Goal: Information Seeking & Learning: Learn about a topic

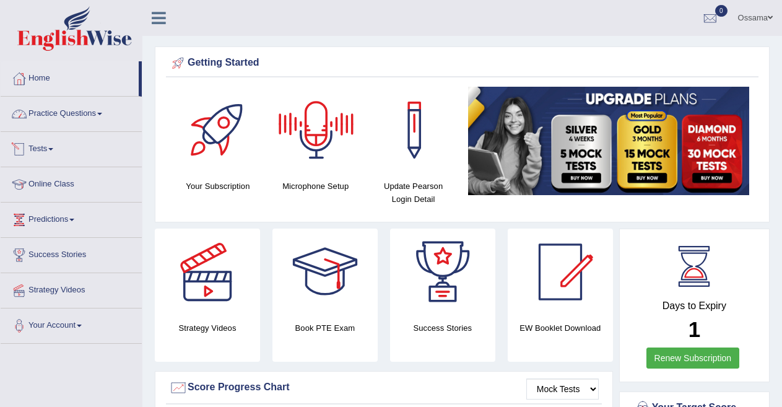
click at [84, 118] on link "Practice Questions" at bounding box center [71, 112] width 141 height 31
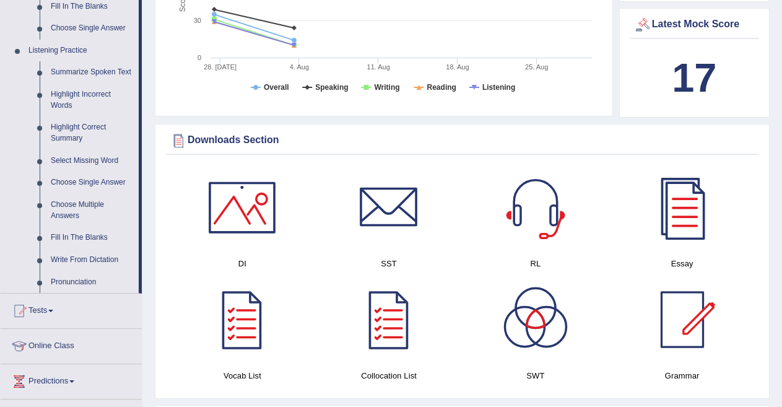
scroll to position [503, 0]
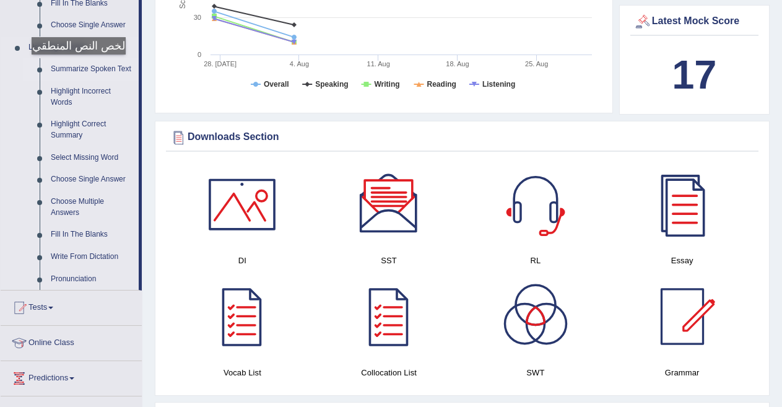
click at [76, 67] on link "Summarize Spoken Text" at bounding box center [91, 69] width 93 height 22
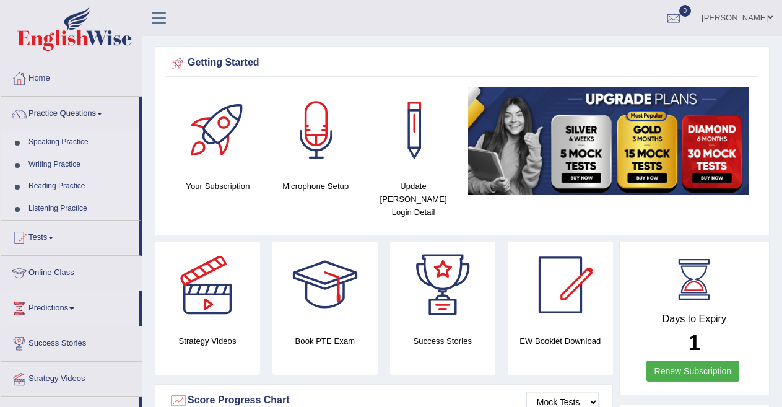
click at [55, 205] on link "Listening Practice" at bounding box center [81, 208] width 116 height 22
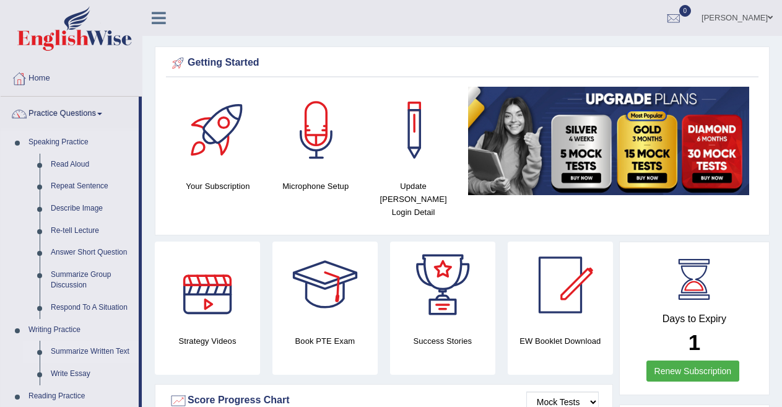
click at [80, 347] on link "Summarize Written Text" at bounding box center [91, 352] width 93 height 22
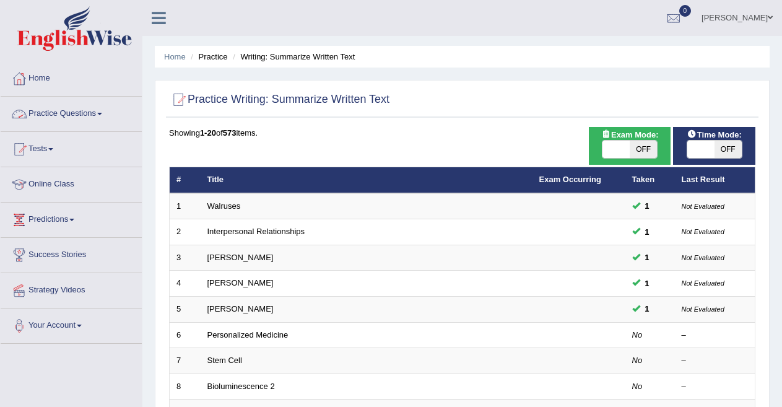
click at [76, 115] on link "Practice Questions" at bounding box center [71, 112] width 141 height 31
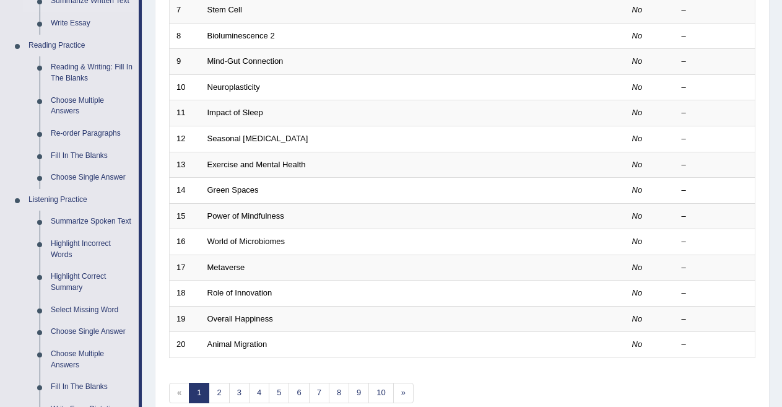
scroll to position [373, 0]
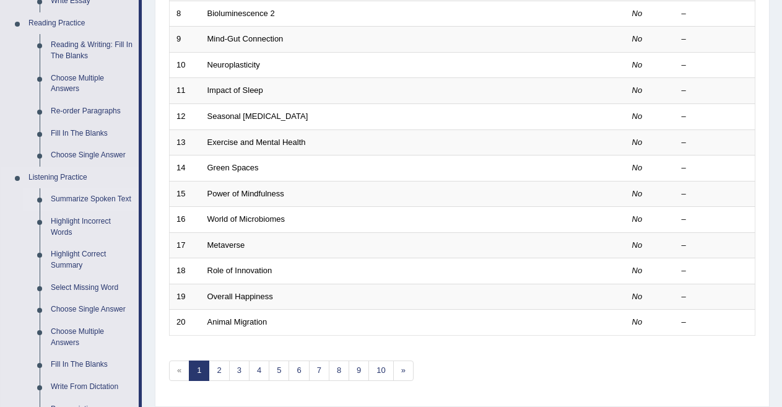
click at [80, 202] on link "Summarize Spoken Text" at bounding box center [91, 199] width 93 height 22
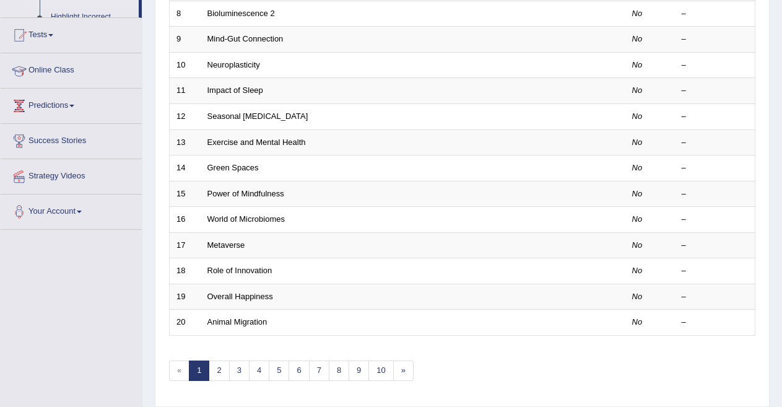
scroll to position [296, 0]
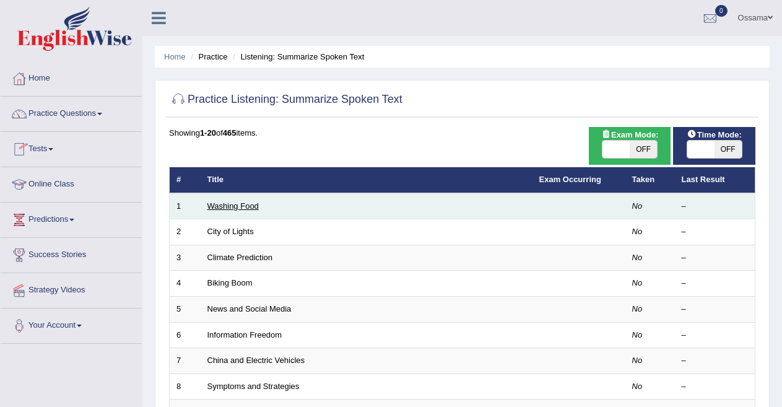
click at [225, 204] on link "Washing Food" at bounding box center [232, 205] width 51 height 9
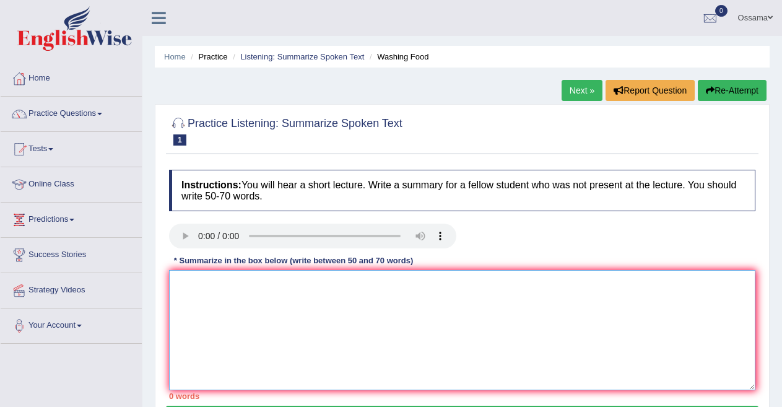
click at [236, 325] on textarea at bounding box center [462, 330] width 586 height 120
click at [246, 277] on textarea "food saftey leafy green contact with bac fruts just cold water read the lable c…" at bounding box center [462, 330] width 586 height 120
click at [174, 285] on textarea "food saftey leafy green contact with bac fruts just cold water read the lable c…" at bounding box center [462, 330] width 586 height 120
click at [178, 280] on textarea "food saftey leafy green contact with bac fruts just cold water read the lable c…" at bounding box center [462, 330] width 586 height 120
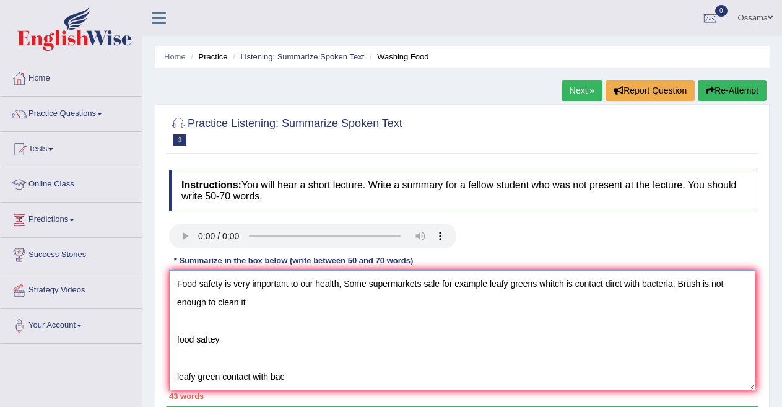
click at [220, 362] on textarea "Food safety is very important to our health, Some supermarkets sale for example…" at bounding box center [462, 330] width 586 height 120
click at [276, 352] on textarea "Food safety is very important to our health, Some supermarkets sale for example…" at bounding box center [462, 330] width 586 height 120
click at [296, 346] on textarea "Food safety is very important to our health, Some supermarkets sale for example…" at bounding box center [462, 330] width 586 height 120
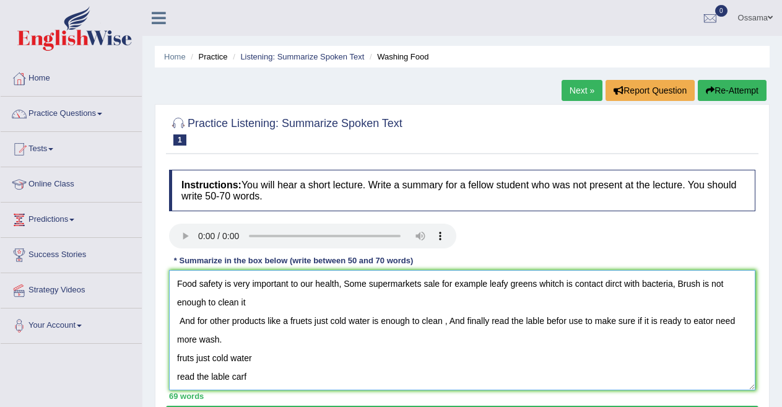
click at [282, 384] on textarea "Food safety is very important to our health, Some supermarkets sale for example…" at bounding box center [462, 330] width 586 height 120
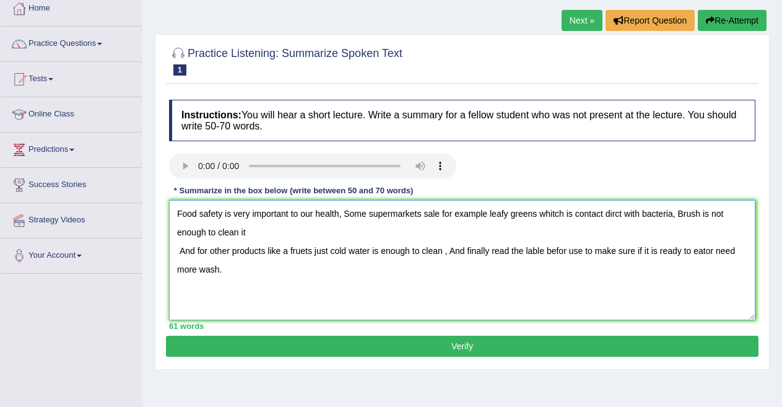
scroll to position [72, 0]
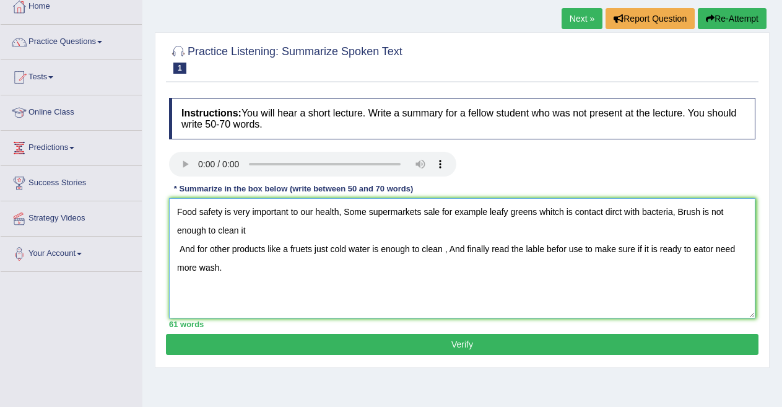
type textarea "Food safety is very important to our health, Some supermarkets sale for example…"
click at [448, 344] on button "Verify" at bounding box center [462, 344] width 592 height 21
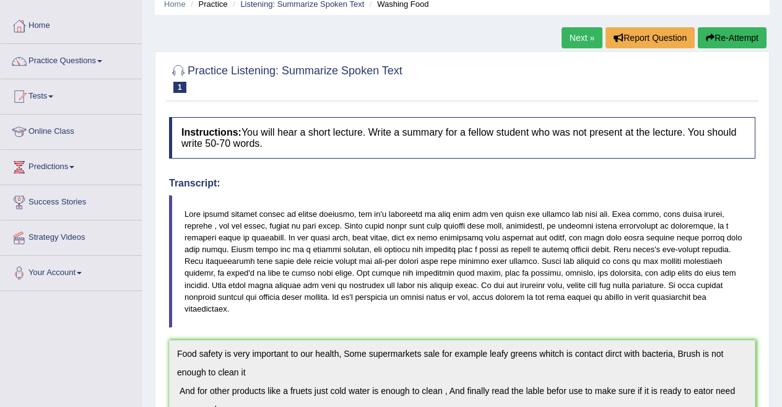
scroll to position [0, 0]
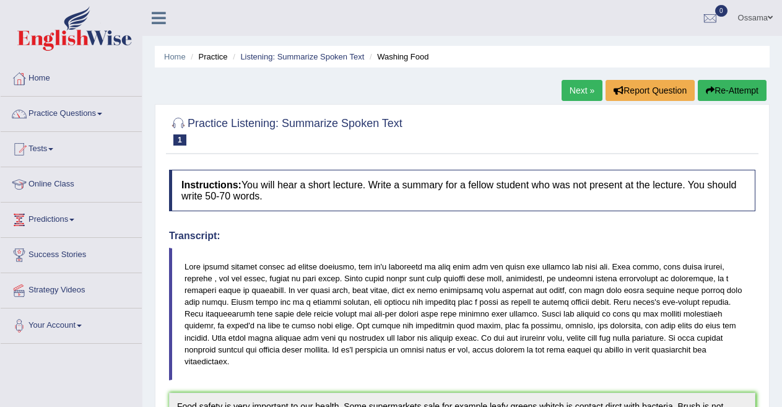
click at [562, 86] on link "Next »" at bounding box center [582, 90] width 41 height 21
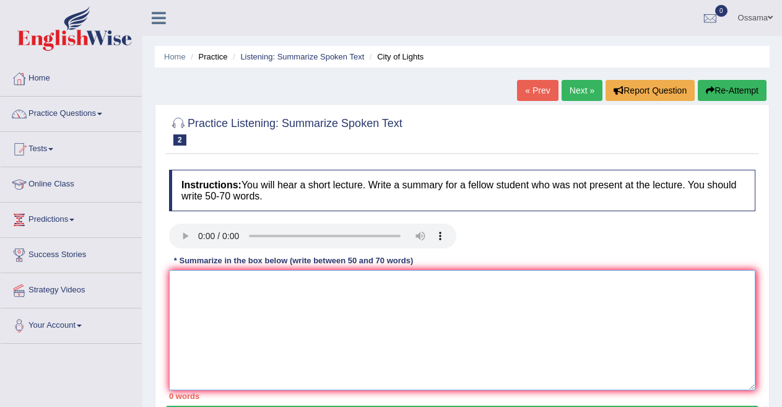
click at [202, 298] on textarea at bounding box center [462, 330] width 586 height 120
click at [214, 277] on textarea "city children food busness festival" at bounding box center [462, 330] width 586 height 120
click at [175, 285] on textarea "city children food busness festival" at bounding box center [462, 330] width 586 height 120
click at [182, 277] on textarea "city children food busness festival" at bounding box center [462, 330] width 586 height 120
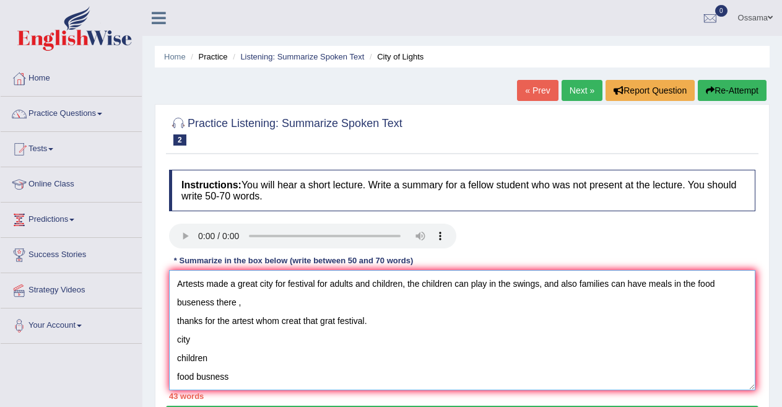
click at [239, 376] on textarea "Artests made a great city for festival for adults and children, the children ca…" at bounding box center [462, 330] width 586 height 120
click at [235, 341] on textarea "Artests made a great city for festival for adults and children, the children ca…" at bounding box center [462, 330] width 586 height 120
click at [254, 305] on textarea "Artests made a great city for festival for adults and children, the children ca…" at bounding box center [462, 330] width 586 height 120
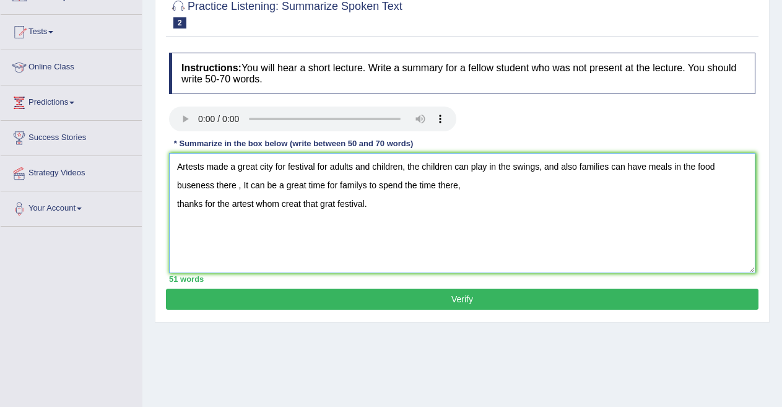
scroll to position [122, 0]
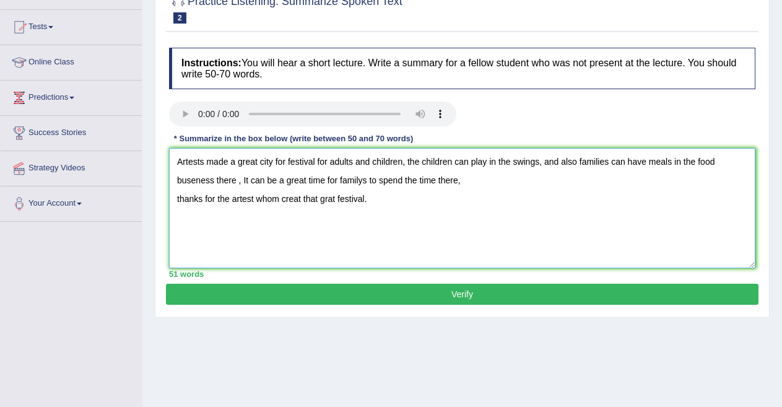
type textarea "Artests made a great city for festival for adults and children, the children ca…"
click at [448, 287] on button "Verify" at bounding box center [462, 294] width 592 height 21
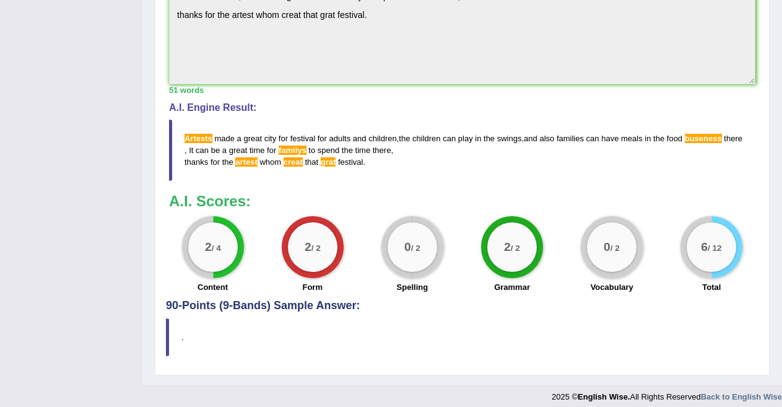
scroll to position [13, 0]
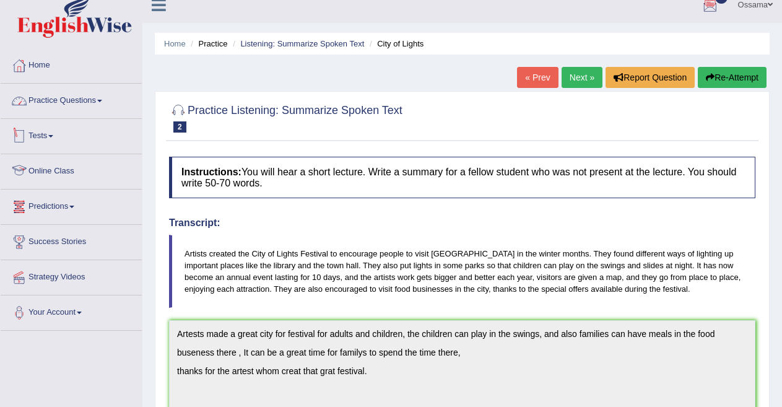
click at [111, 93] on link "Practice Questions" at bounding box center [71, 99] width 141 height 31
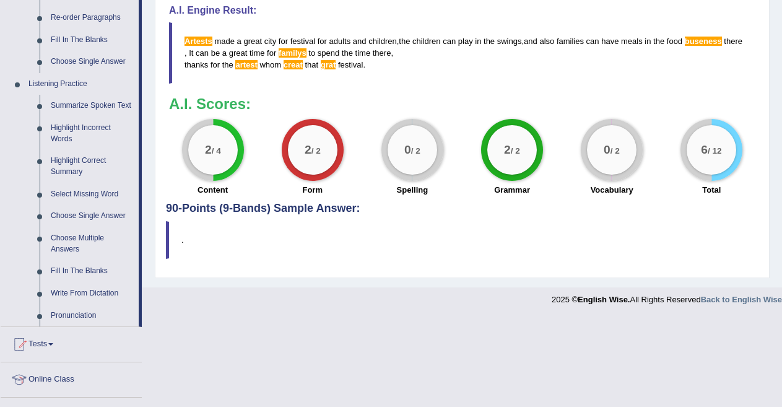
scroll to position [468, 0]
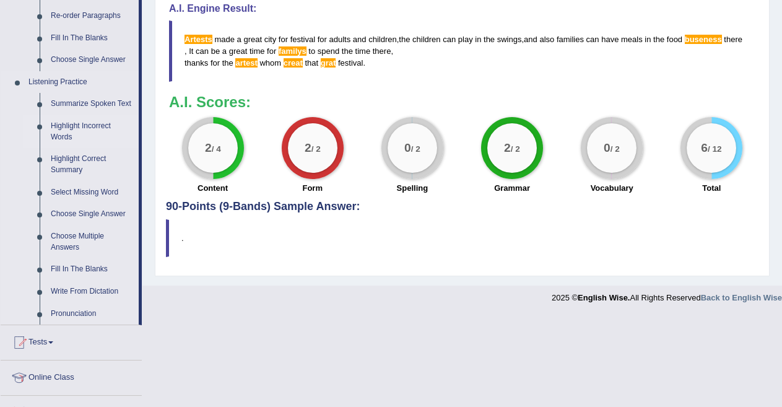
click at [87, 131] on link "Highlight Incorrect Words" at bounding box center [91, 131] width 93 height 33
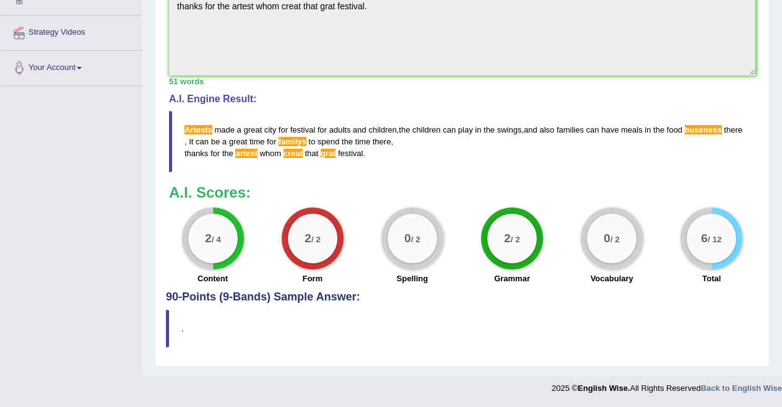
scroll to position [247, 0]
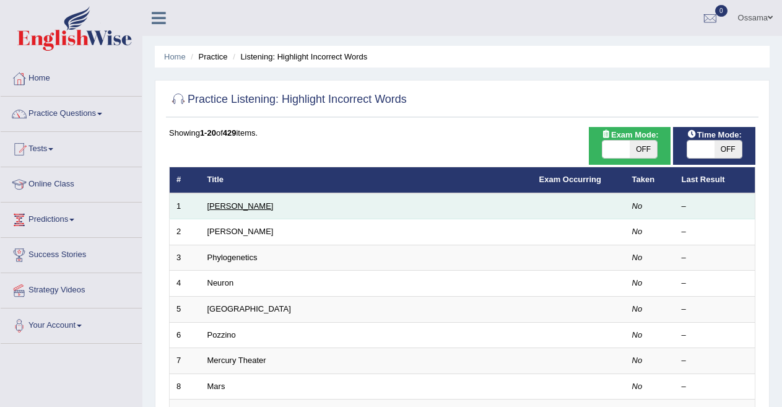
click at [215, 205] on link "Harold" at bounding box center [240, 205] width 66 height 9
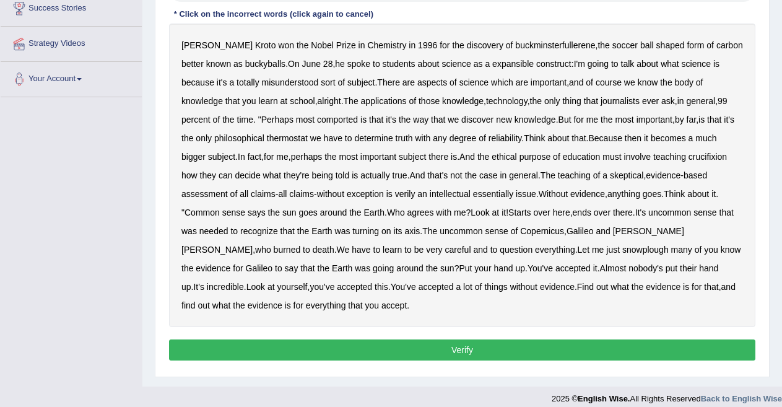
click at [467, 43] on b "discovery" at bounding box center [485, 45] width 37 height 10
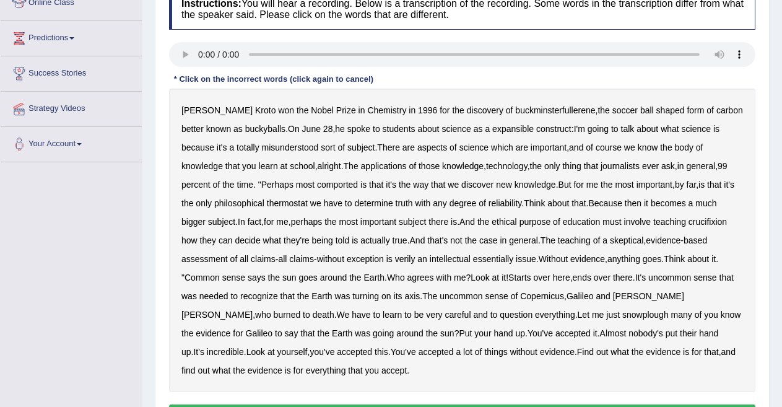
scroll to position [182, 0]
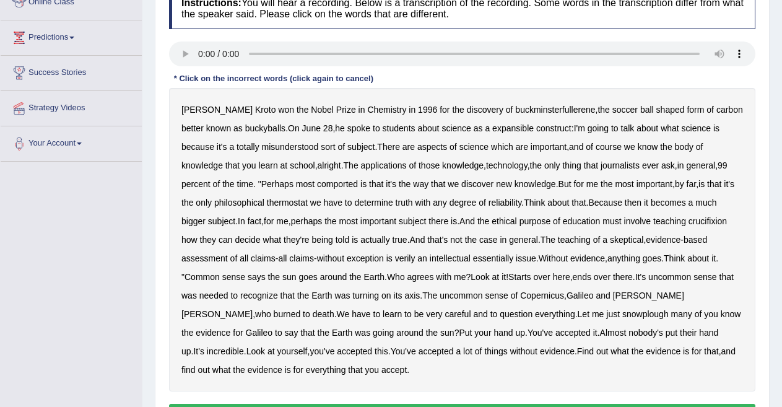
click at [505, 128] on b "expansible" at bounding box center [512, 128] width 41 height 10
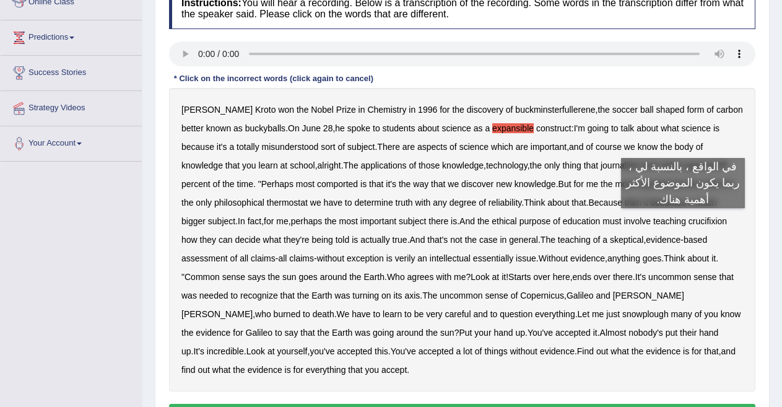
click at [688, 220] on b "crucifixion" at bounding box center [707, 221] width 38 height 10
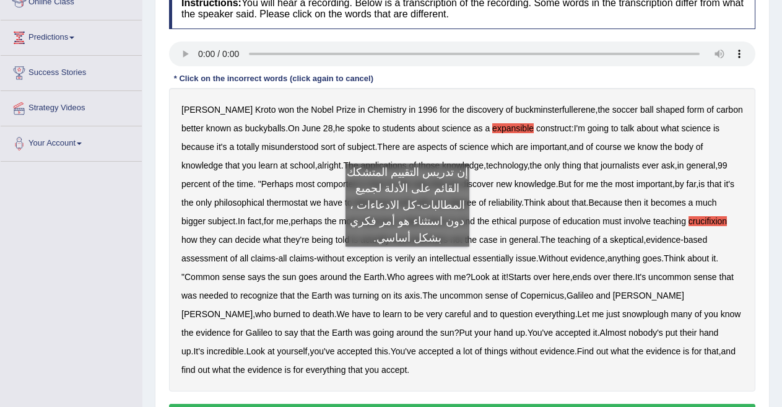
click at [407, 259] on b "verily" at bounding box center [405, 258] width 20 height 10
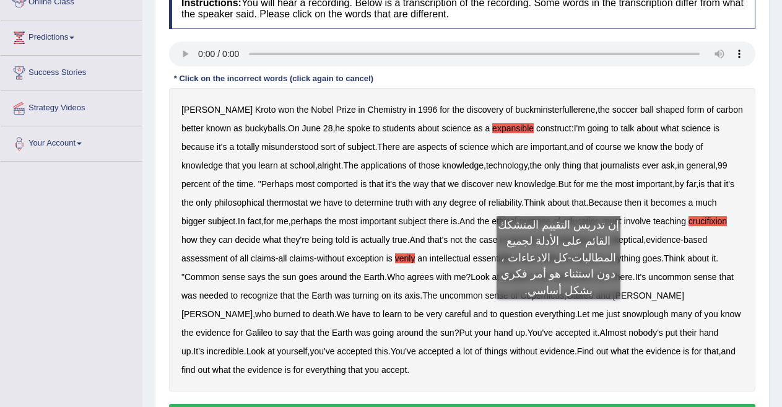
click at [622, 311] on b "snowplough" at bounding box center [645, 314] width 46 height 10
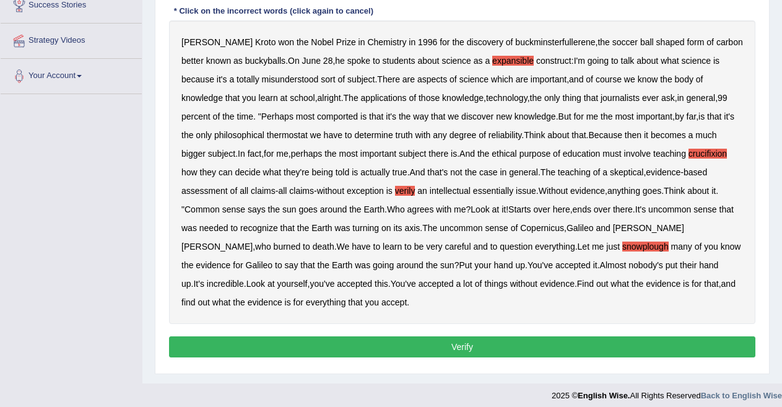
scroll to position [257, 0]
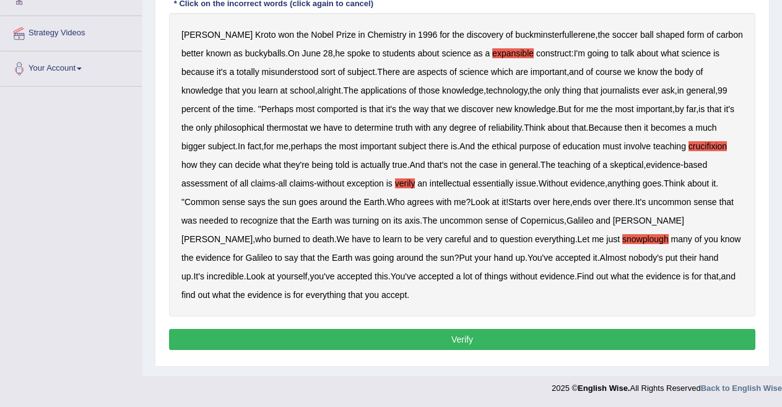
click at [472, 341] on button "Verify" at bounding box center [462, 339] width 586 height 21
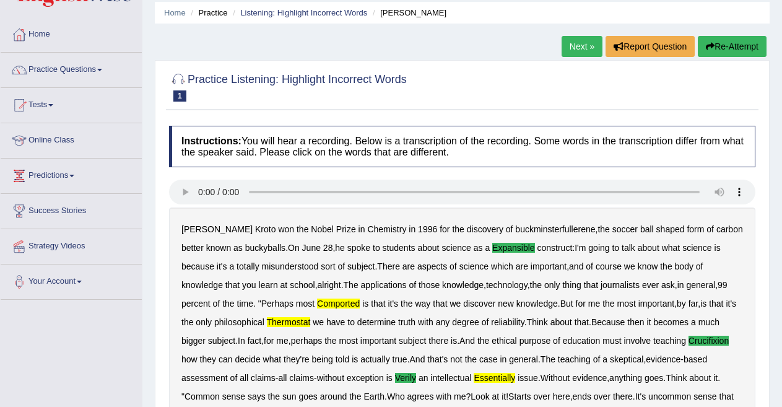
scroll to position [0, 0]
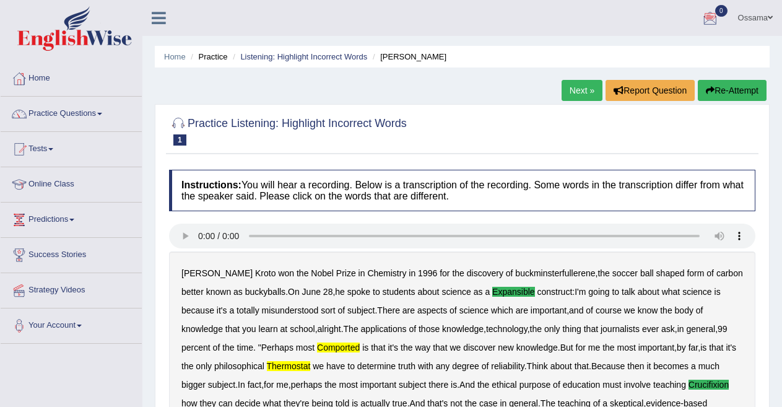
click at [572, 88] on link "Next »" at bounding box center [582, 90] width 41 height 21
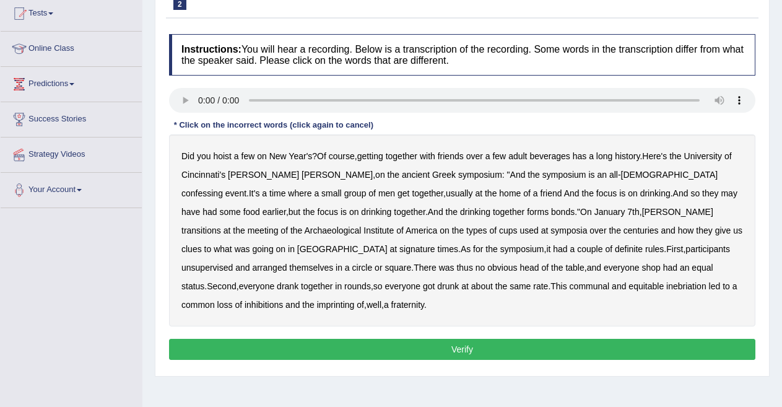
scroll to position [132, 0]
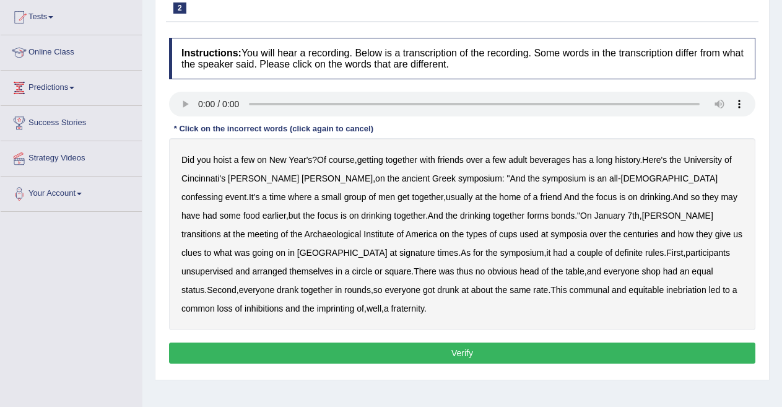
click at [223, 192] on b "confessing" at bounding box center [201, 197] width 41 height 10
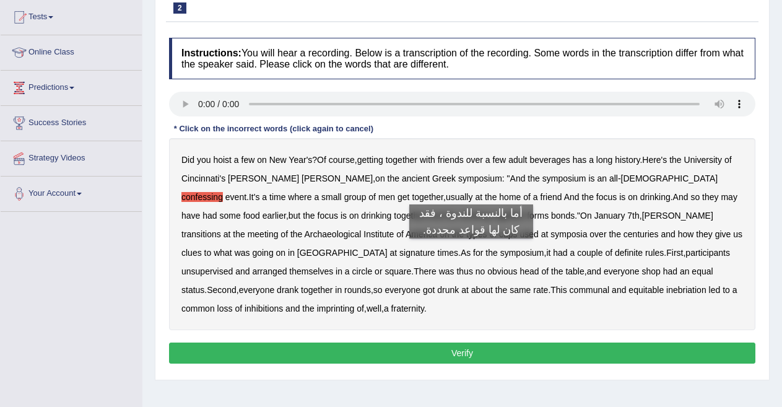
click at [233, 266] on b "unsupervised" at bounding box center [206, 271] width 51 height 10
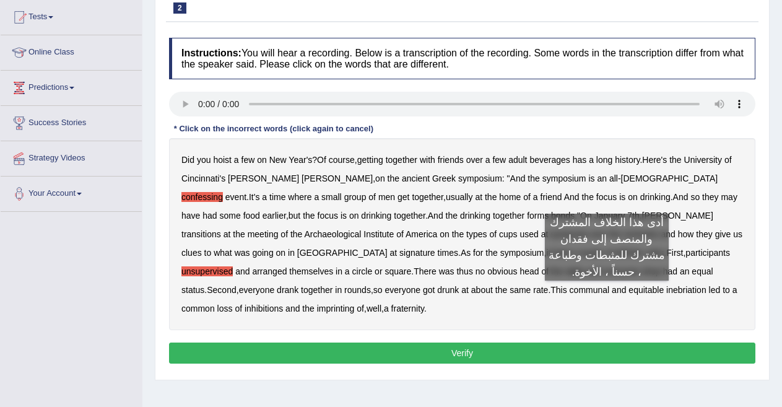
click at [355, 303] on b "imprinting" at bounding box center [336, 308] width 38 height 10
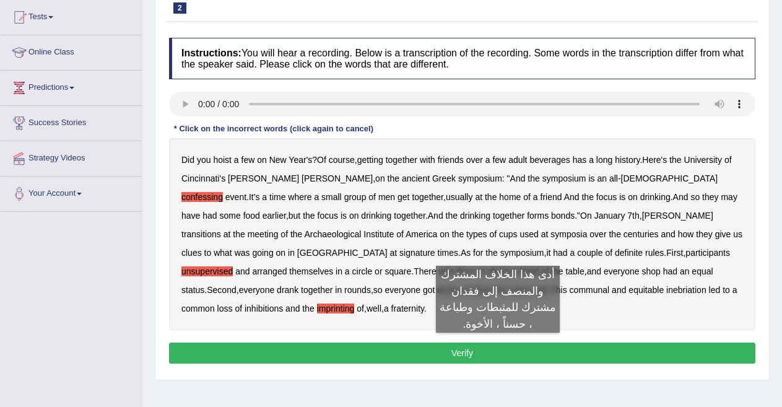
click at [498, 345] on div "Instructions: You will hear a recording. Below is a transcription of the record…" at bounding box center [462, 203] width 592 height 342
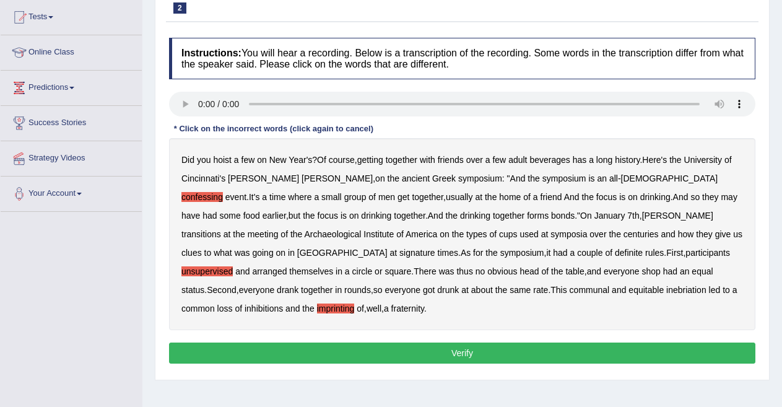
click at [493, 342] on button "Verify" at bounding box center [462, 352] width 586 height 21
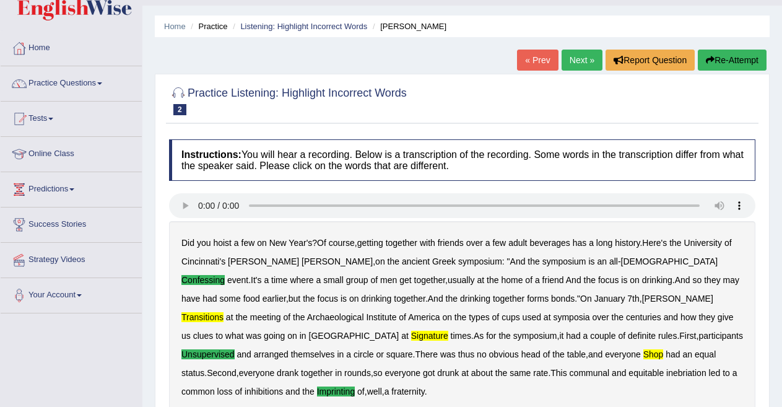
scroll to position [0, 0]
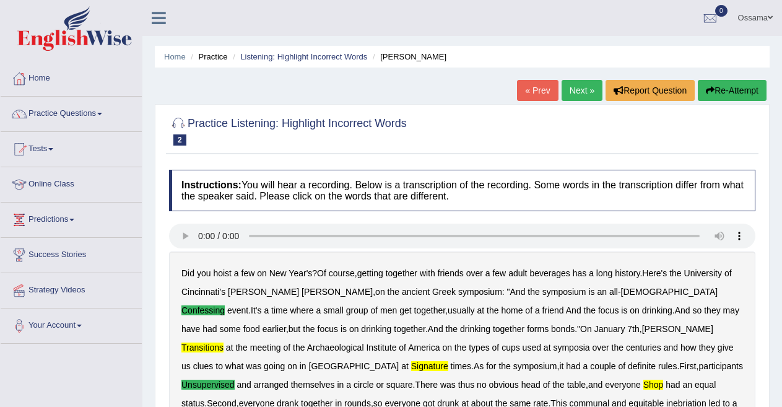
click at [576, 92] on link "Next »" at bounding box center [582, 90] width 41 height 21
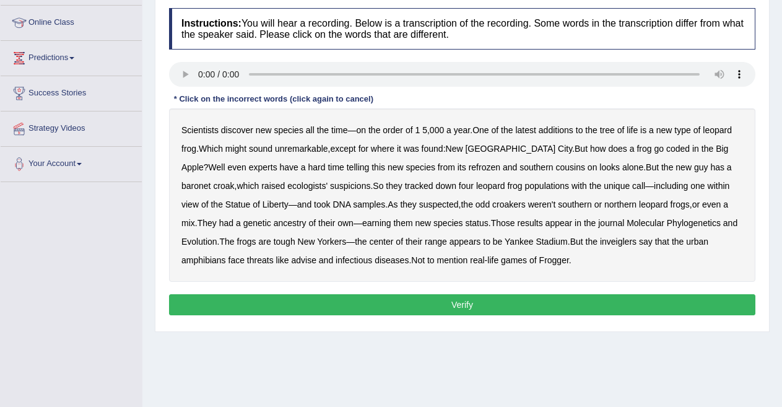
scroll to position [157, 0]
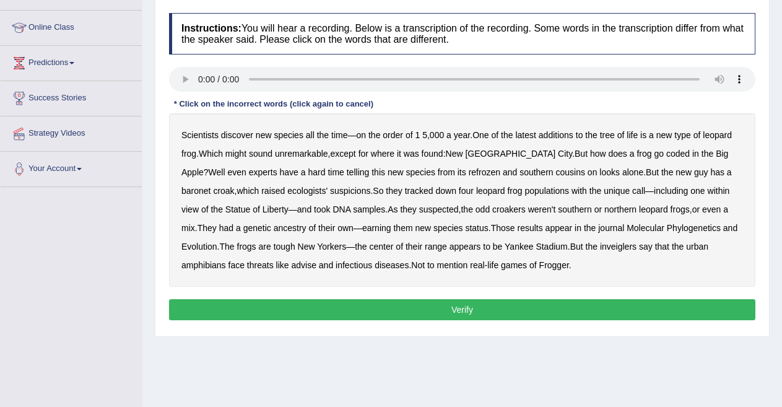
click at [666, 155] on b "coded" at bounding box center [678, 154] width 24 height 10
click at [210, 186] on b "baronet" at bounding box center [195, 191] width 29 height 10
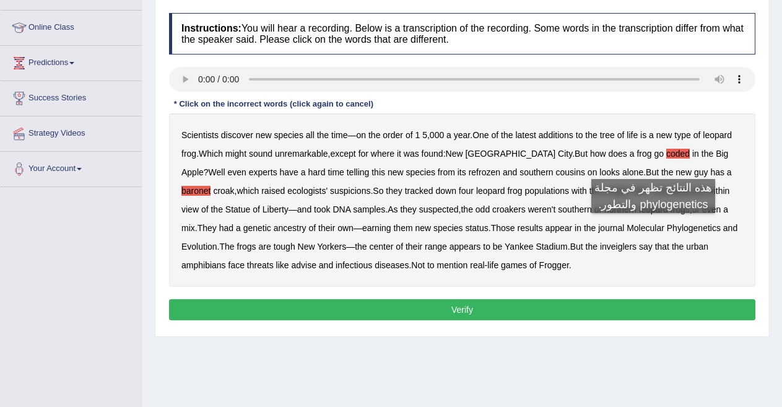
click at [667, 225] on b "Phylogenetics" at bounding box center [694, 228] width 54 height 10
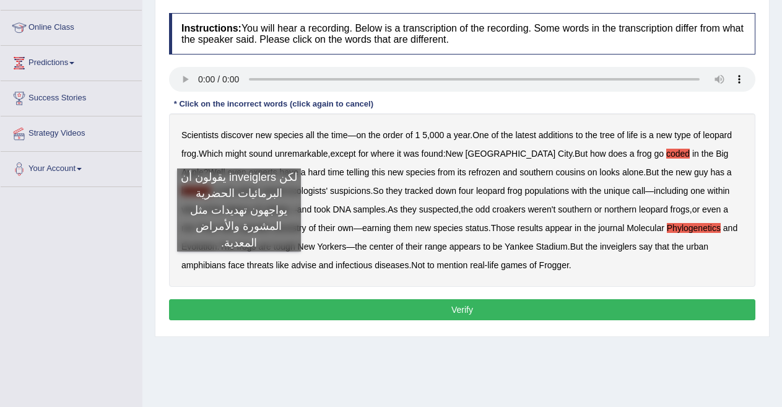
click at [291, 264] on b "advise" at bounding box center [303, 265] width 25 height 10
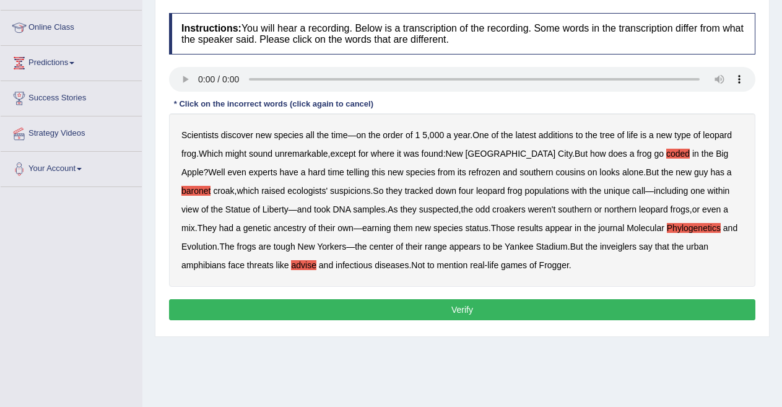
click at [491, 302] on button "Verify" at bounding box center [462, 309] width 586 height 21
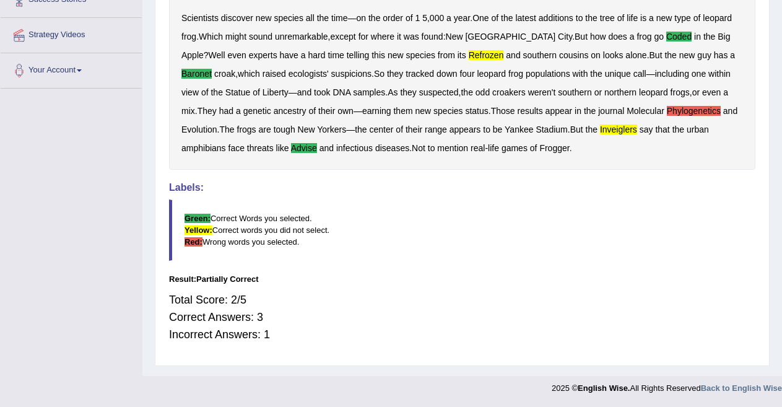
scroll to position [0, 0]
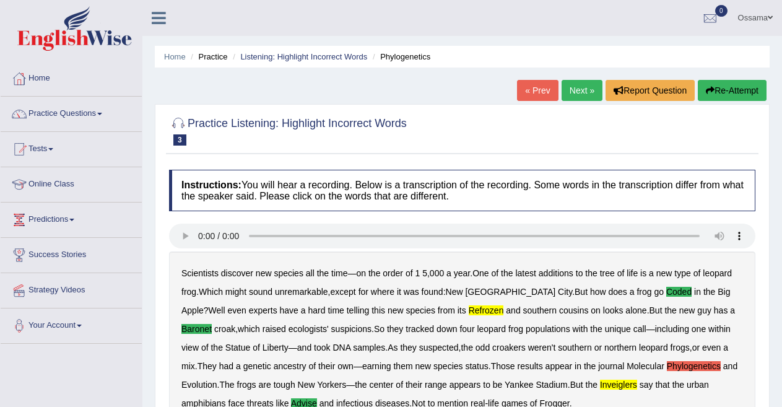
click at [571, 88] on link "Next »" at bounding box center [582, 90] width 41 height 21
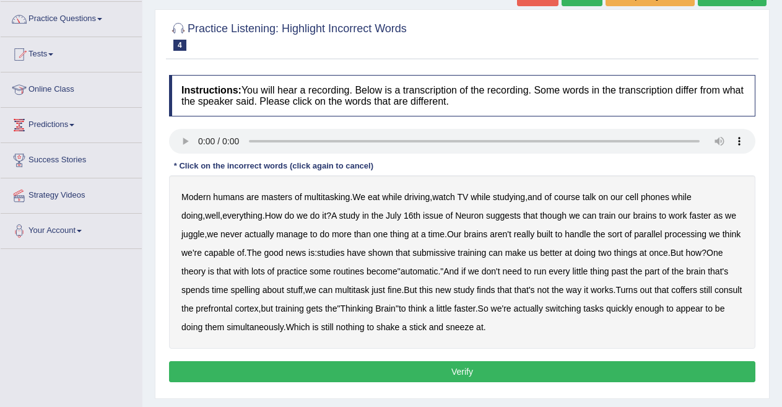
scroll to position [98, 0]
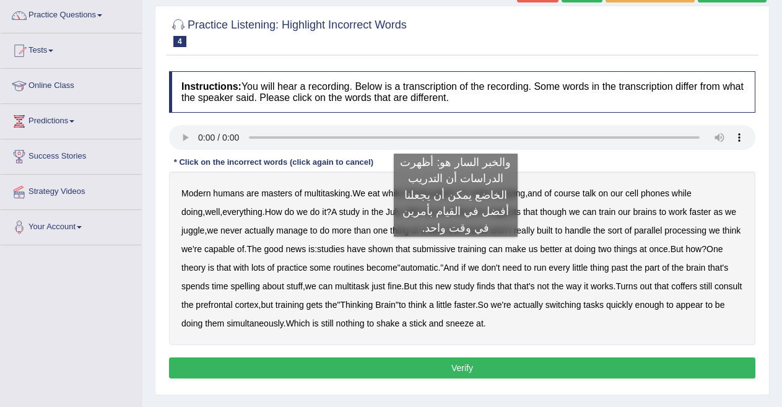
click at [455, 249] on b "submissive" at bounding box center [433, 249] width 43 height 10
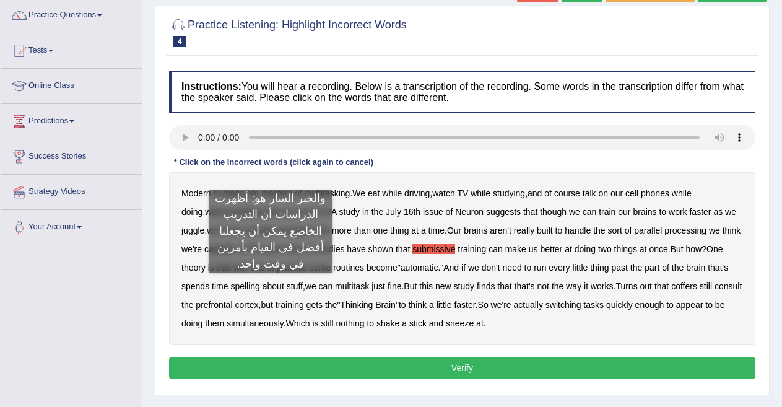
click at [259, 285] on b "spelling" at bounding box center [244, 286] width 29 height 10
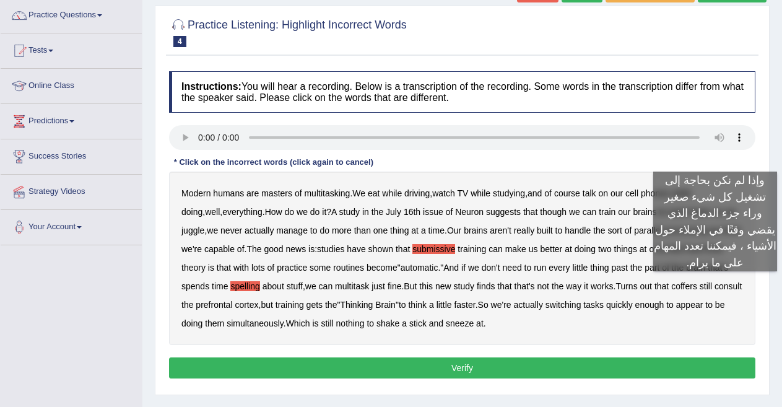
click at [697, 284] on b "coffers" at bounding box center [684, 286] width 26 height 10
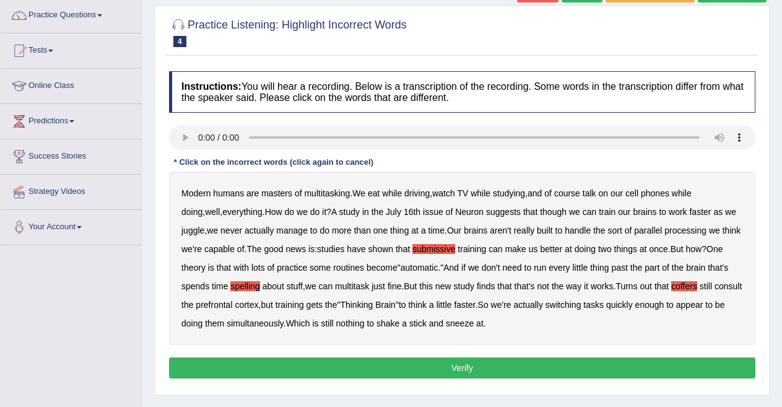
click at [503, 362] on button "Verify" at bounding box center [462, 367] width 586 height 21
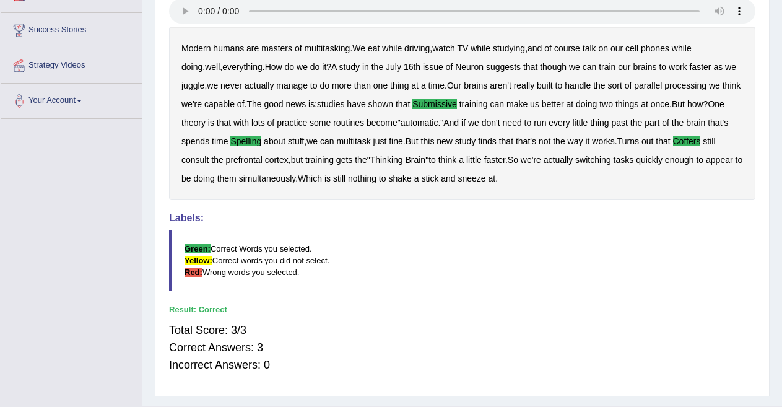
scroll to position [0, 0]
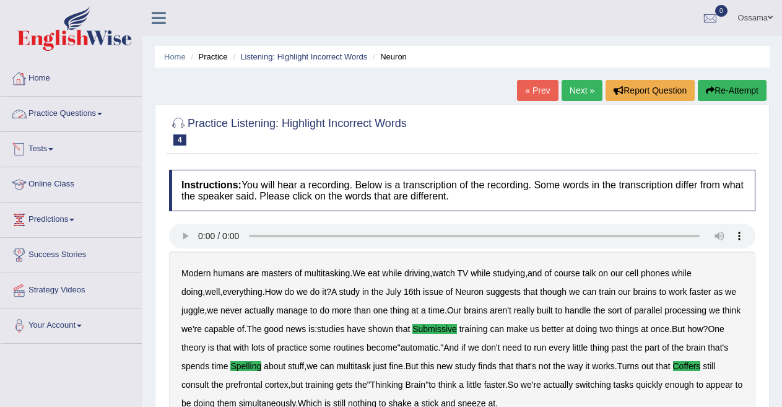
click at [71, 116] on link "Practice Questions" at bounding box center [71, 112] width 141 height 31
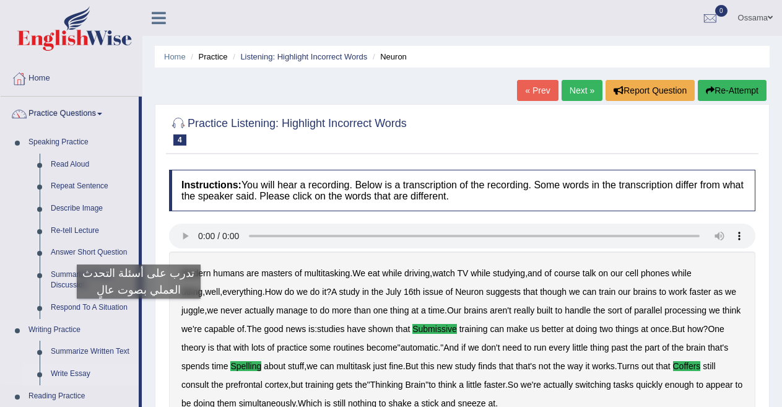
drag, startPoint x: 141, startPoint y: 217, endPoint x: 139, endPoint y: 370, distance: 152.9
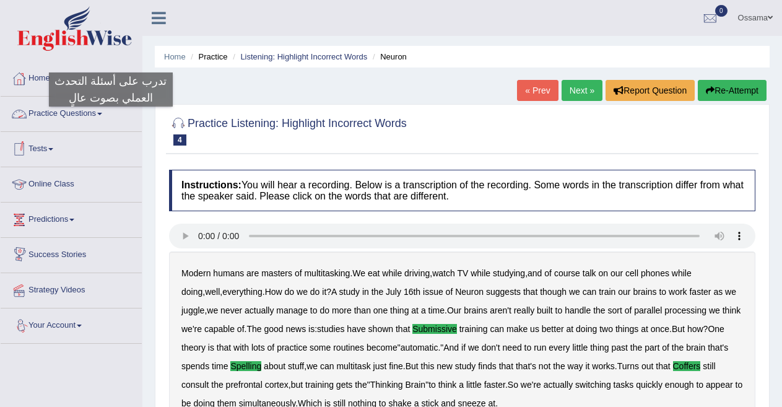
click at [111, 119] on link "Practice Questions" at bounding box center [71, 112] width 141 height 31
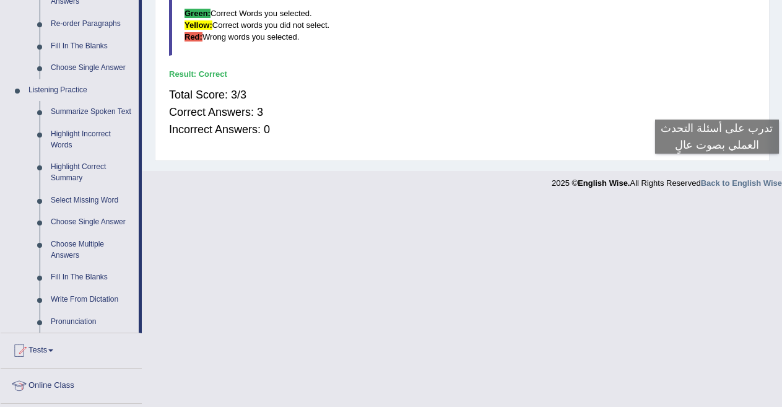
scroll to position [458, 0]
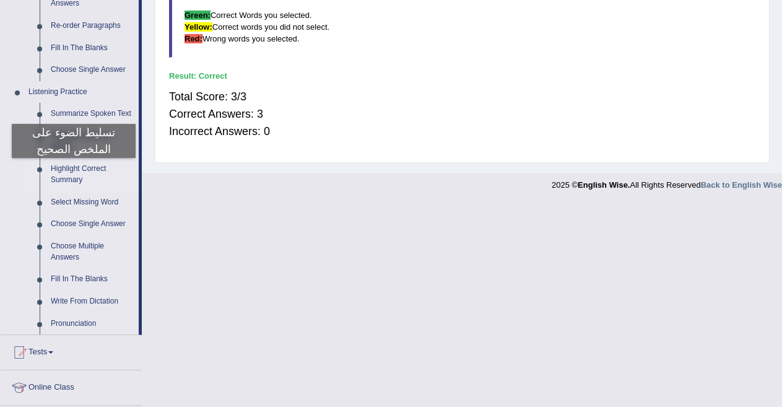
click at [74, 170] on link "Highlight Correct Summary" at bounding box center [91, 174] width 93 height 33
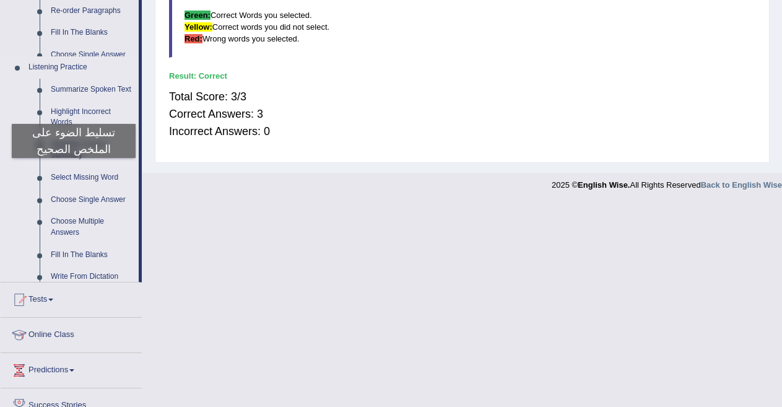
scroll to position [255, 0]
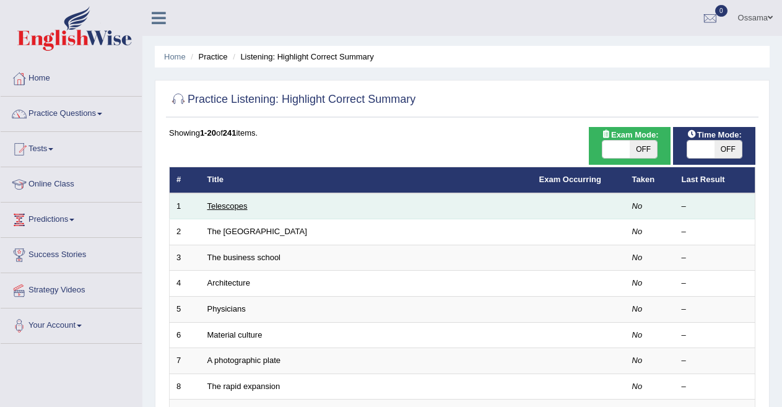
click at [221, 206] on link "Telescopes" at bounding box center [227, 205] width 40 height 9
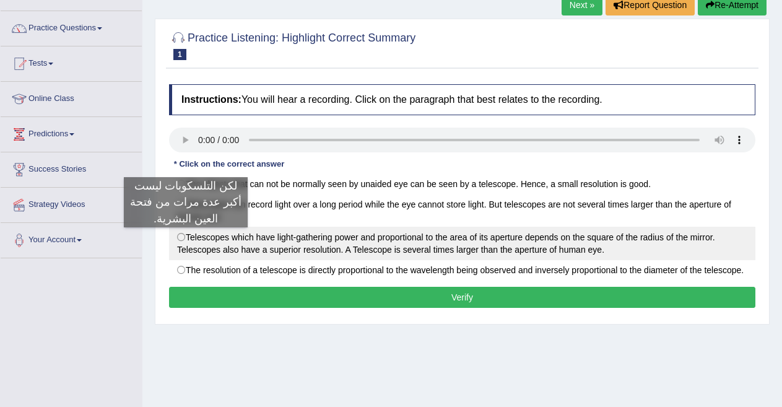
click at [186, 240] on label "Telescopes which have light-gathering power and proportional to the area of its…" at bounding box center [462, 243] width 586 height 33
radio input "true"
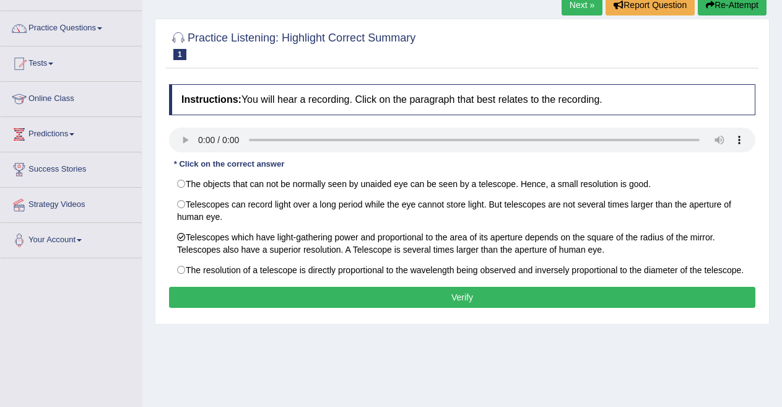
click at [261, 299] on button "Verify" at bounding box center [462, 297] width 586 height 21
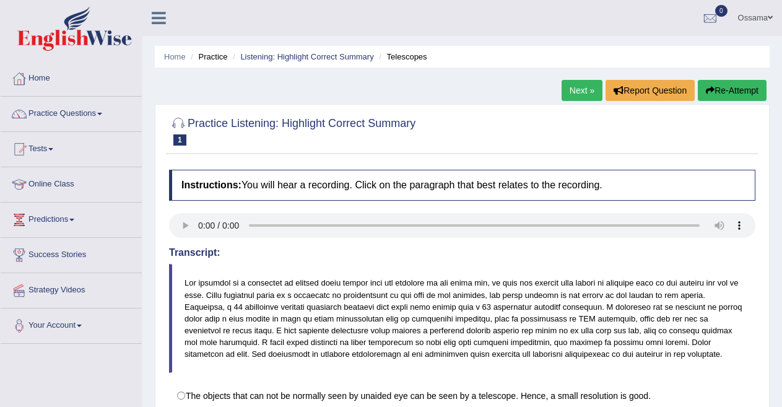
click at [578, 82] on link "Next »" at bounding box center [582, 90] width 41 height 21
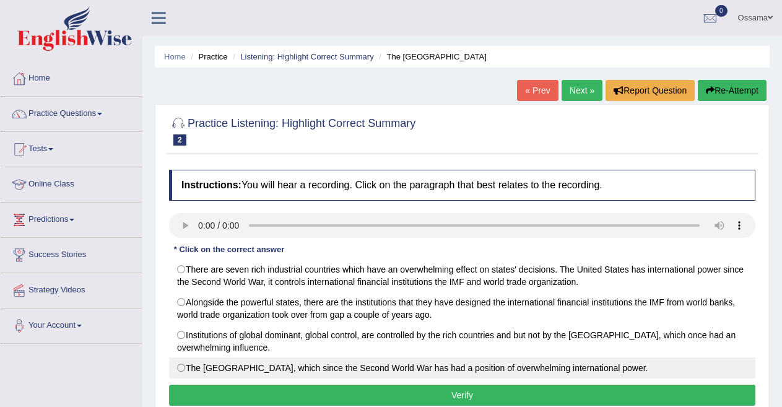
click at [184, 367] on label "The United States, which since the Second World War has had a position of overw…" at bounding box center [462, 367] width 586 height 21
radio input "true"
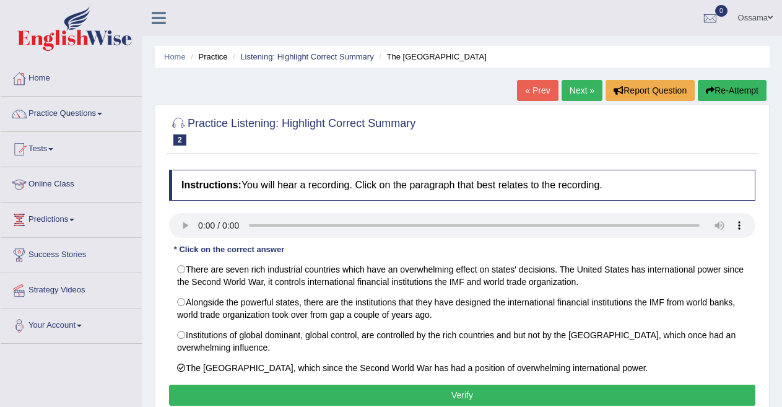
click at [264, 387] on button "Verify" at bounding box center [462, 394] width 586 height 21
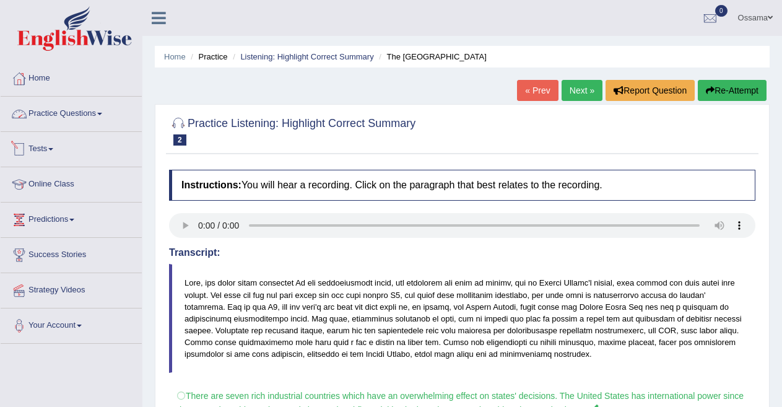
click at [108, 119] on link "Practice Questions" at bounding box center [71, 112] width 141 height 31
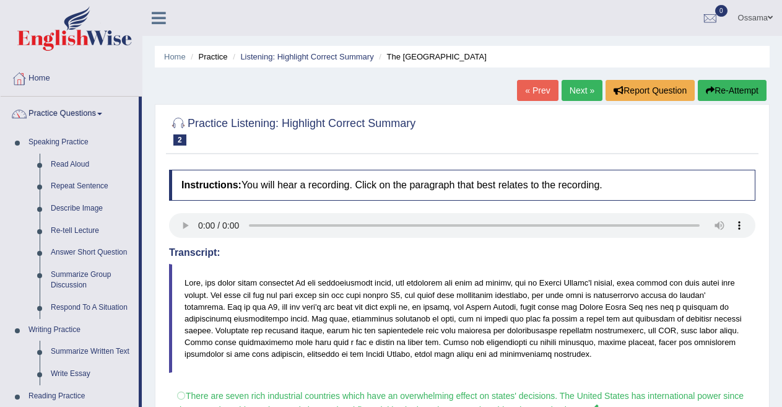
click at [781, 194] on div "Home Practice Listening: Highlight Correct Summary The United States « Prev Nex…" at bounding box center [462, 309] width 640 height 619
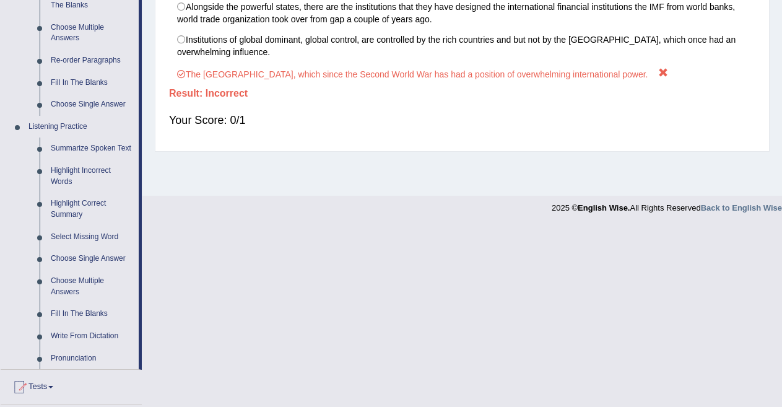
scroll to position [433, 0]
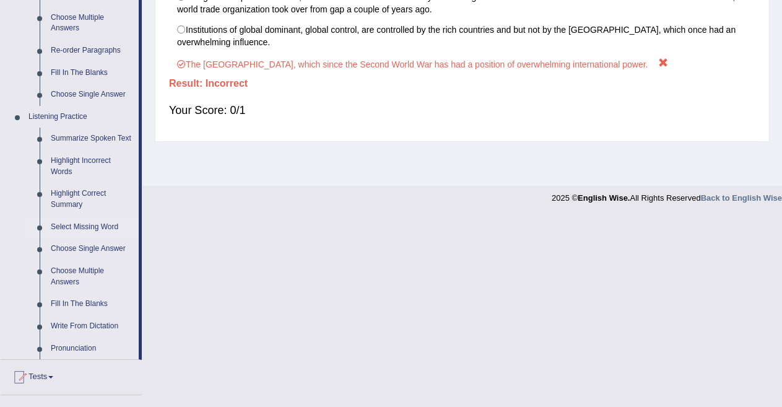
click at [84, 225] on link "Select Missing Word" at bounding box center [91, 227] width 93 height 22
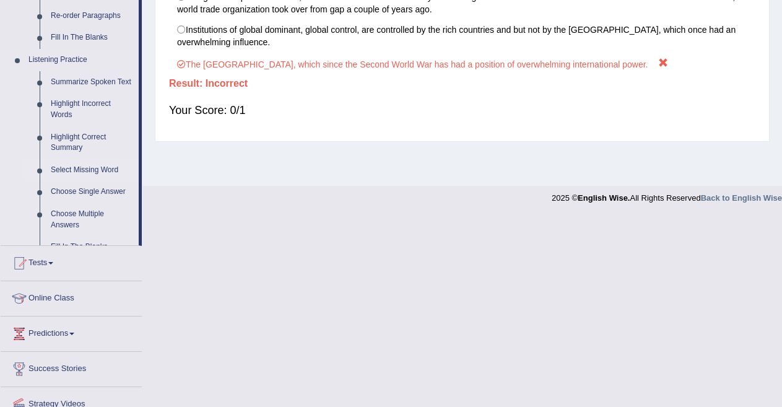
scroll to position [243, 0]
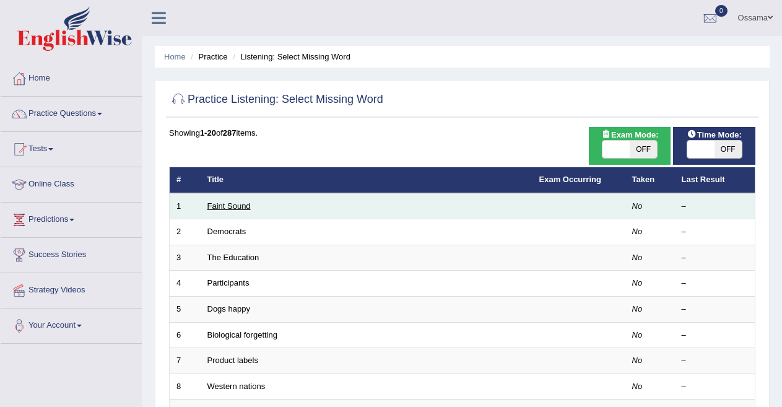
click at [234, 203] on link "Faint Sound" at bounding box center [228, 205] width 43 height 9
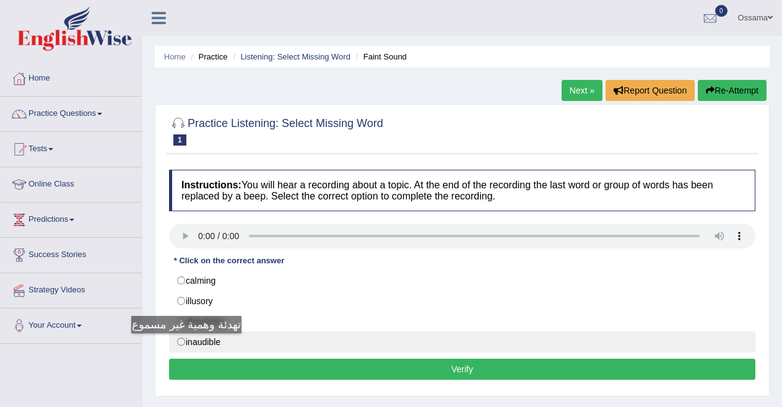
click at [182, 345] on label "inaudible" at bounding box center [462, 341] width 586 height 21
radio input "true"
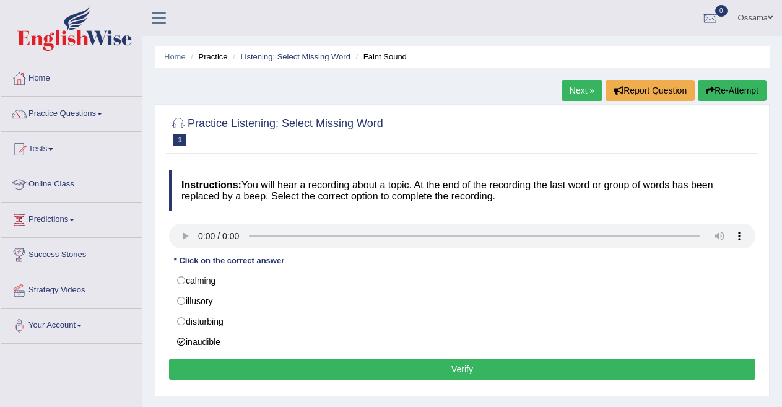
click at [233, 363] on button "Verify" at bounding box center [462, 368] width 586 height 21
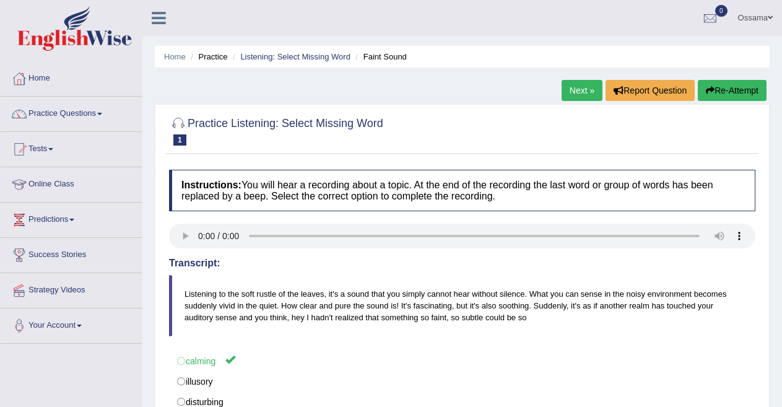
click at [575, 92] on link "Next »" at bounding box center [582, 90] width 41 height 21
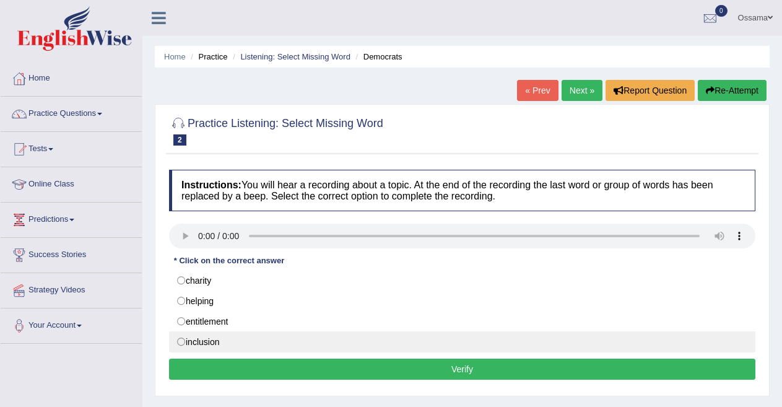
click at [180, 342] on label "inclusion" at bounding box center [462, 341] width 586 height 21
radio input "true"
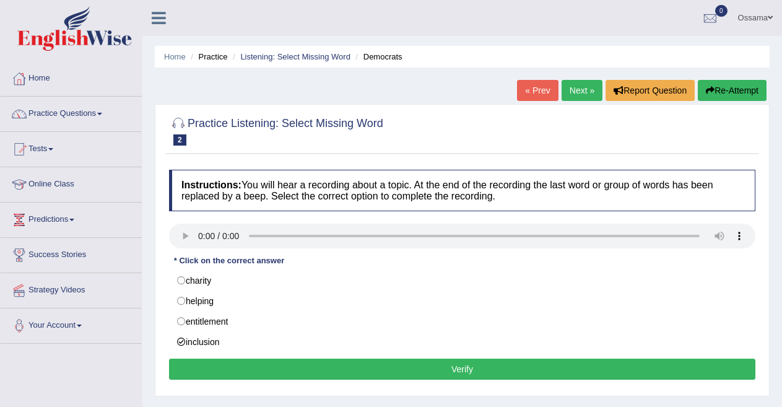
click at [230, 364] on button "Verify" at bounding box center [462, 368] width 586 height 21
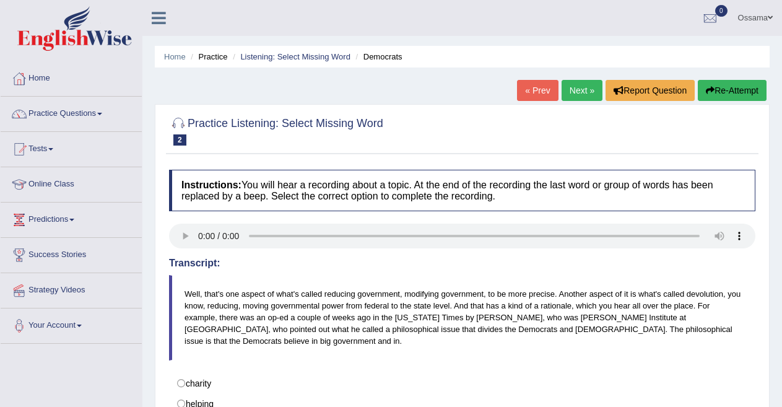
click at [571, 92] on link "Next »" at bounding box center [582, 90] width 41 height 21
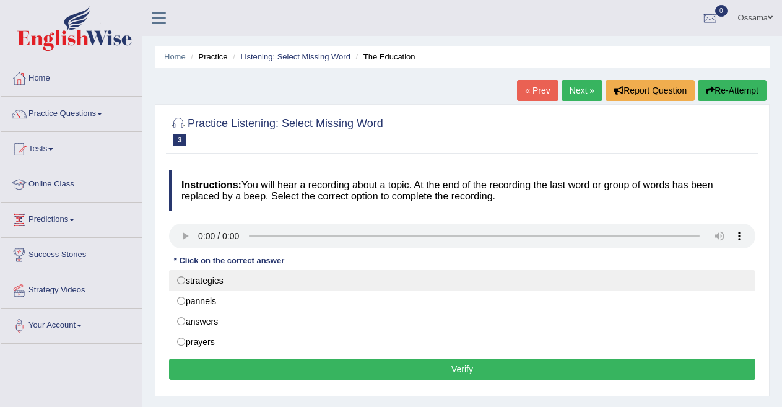
click at [178, 281] on label "strategies" at bounding box center [462, 280] width 586 height 21
radio input "true"
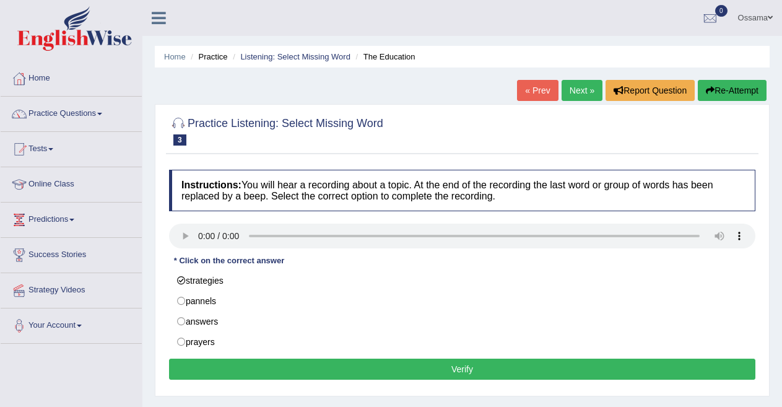
click at [419, 373] on button "Verify" at bounding box center [462, 368] width 586 height 21
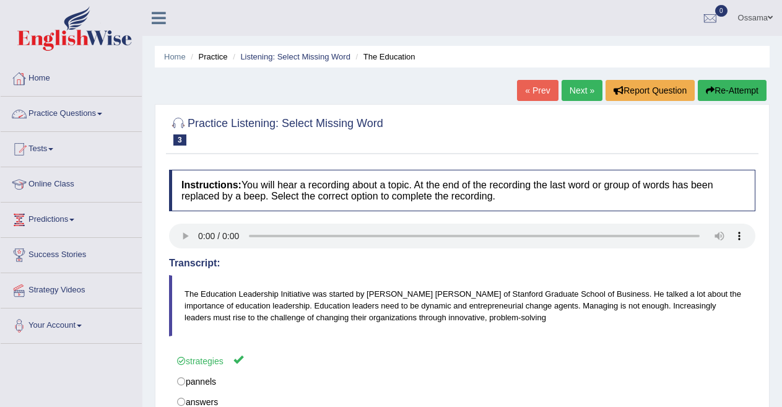
click at [102, 118] on link "Practice Questions" at bounding box center [71, 112] width 141 height 31
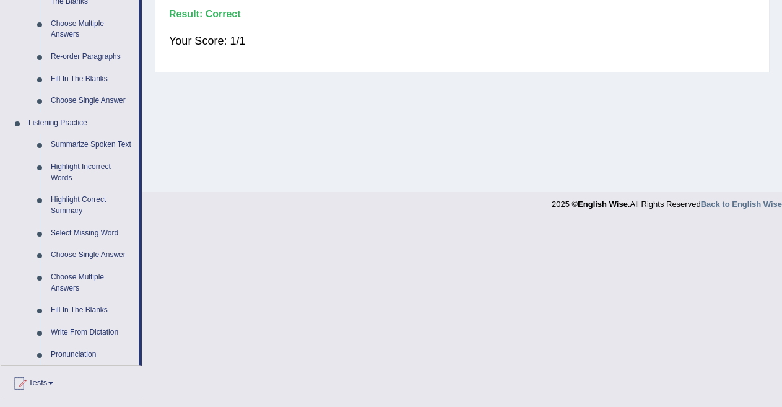
scroll to position [428, 0]
click at [107, 250] on link "Choose Single Answer" at bounding box center [91, 254] width 93 height 22
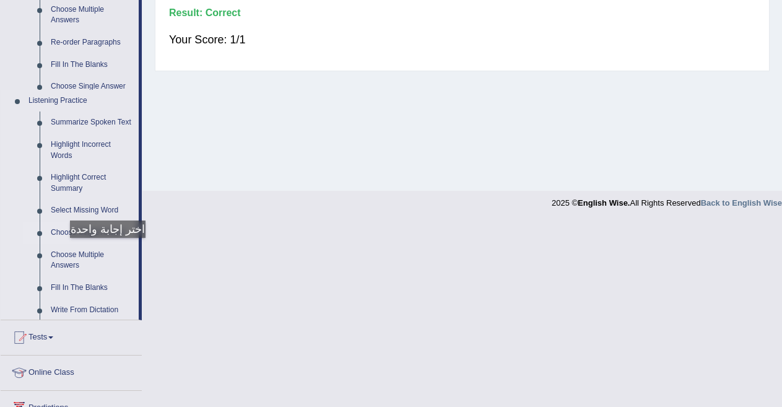
scroll to position [243, 0]
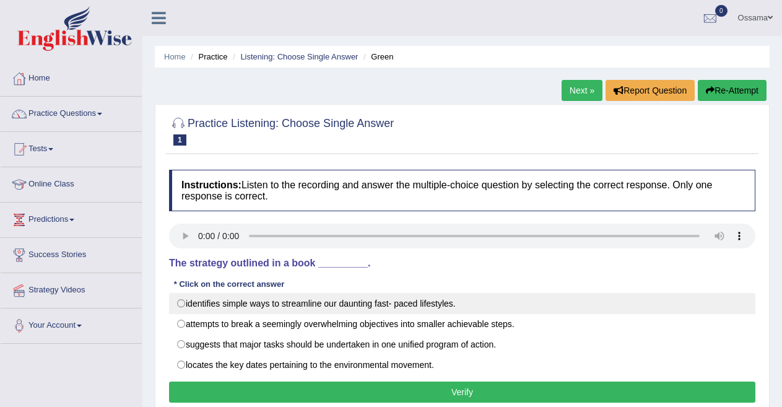
click at [180, 302] on label "identifies simple ways to streamline our daunting fast- paced lifestyles." at bounding box center [462, 303] width 586 height 21
radio input "true"
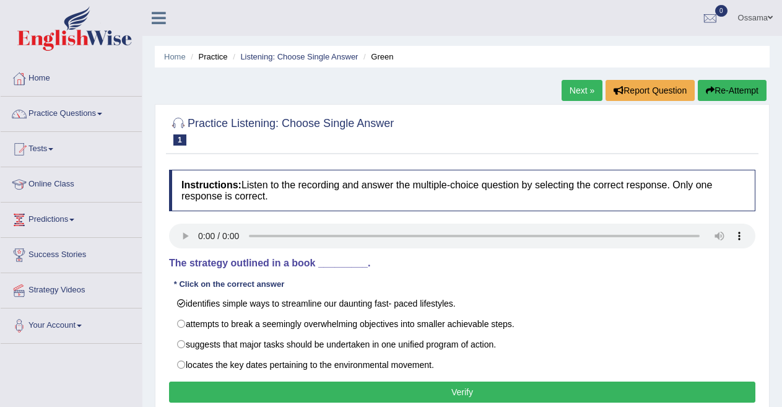
click at [358, 386] on button "Verify" at bounding box center [462, 391] width 586 height 21
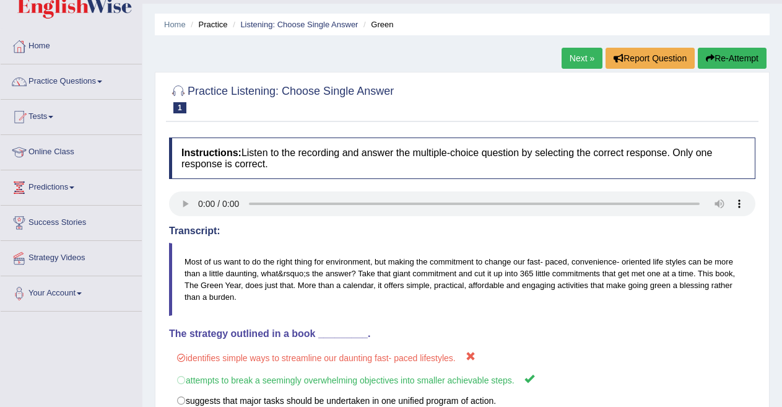
scroll to position [15, 0]
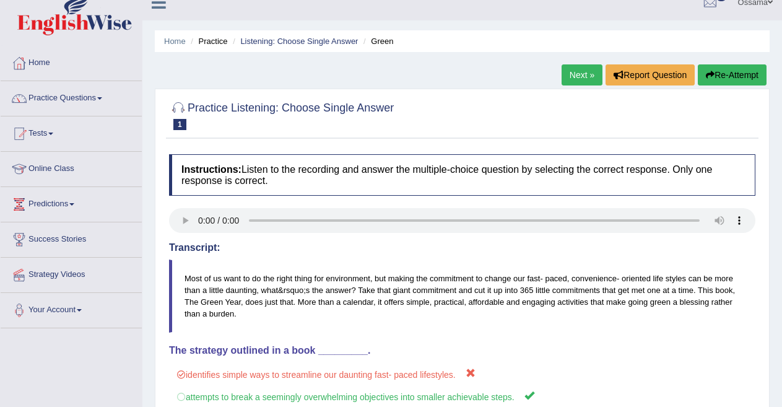
click at [577, 71] on link "Next »" at bounding box center [582, 74] width 41 height 21
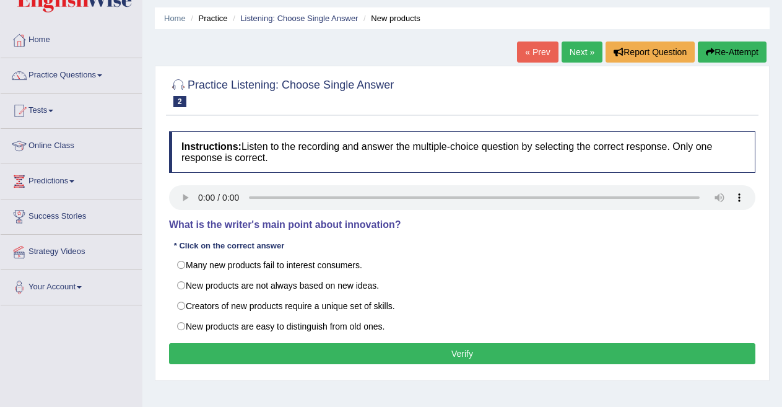
scroll to position [44, 0]
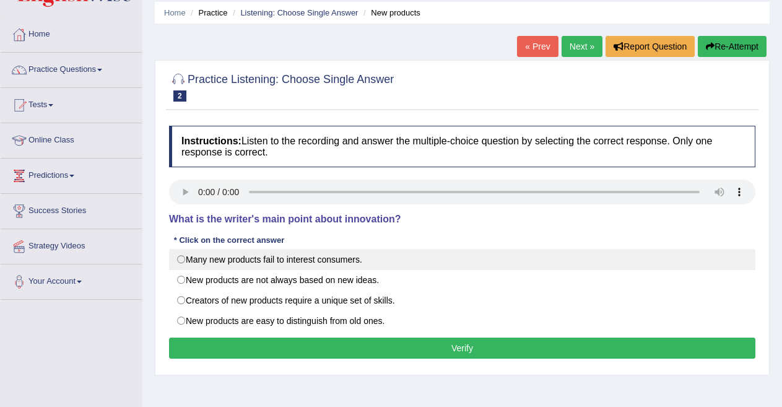
click at [179, 265] on label "Many new products fail to interest consumers." at bounding box center [462, 259] width 586 height 21
radio input "true"
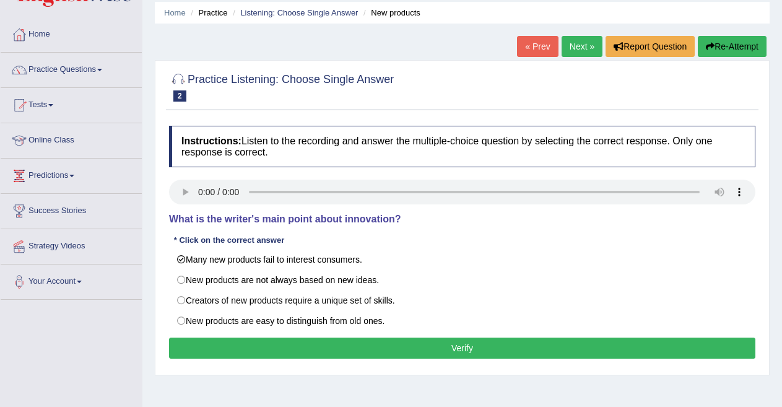
click at [447, 345] on button "Verify" at bounding box center [462, 347] width 586 height 21
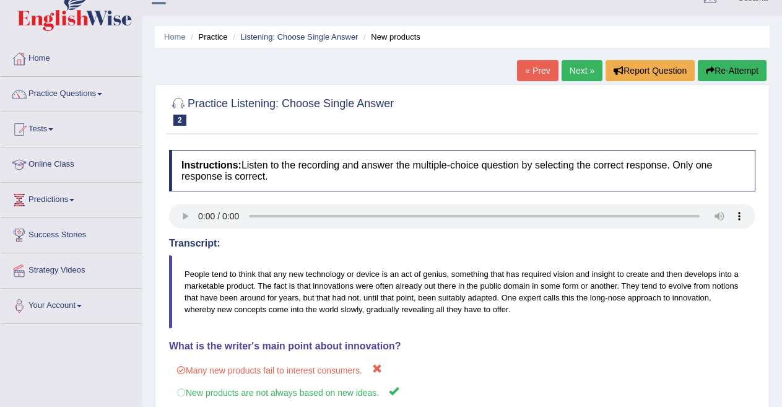
scroll to position [0, 0]
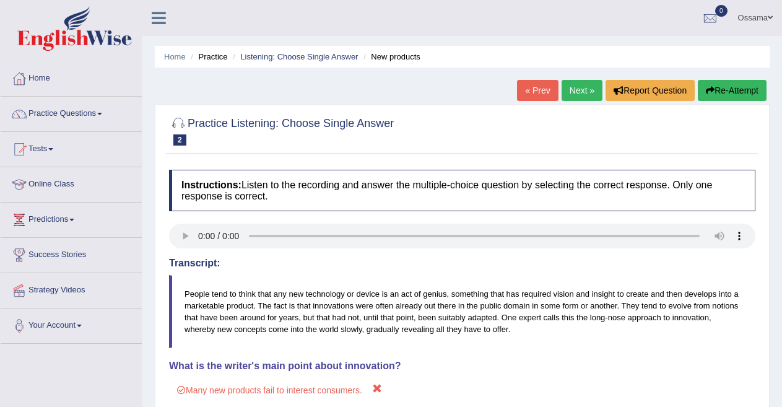
click at [580, 83] on link "Next »" at bounding box center [582, 90] width 41 height 21
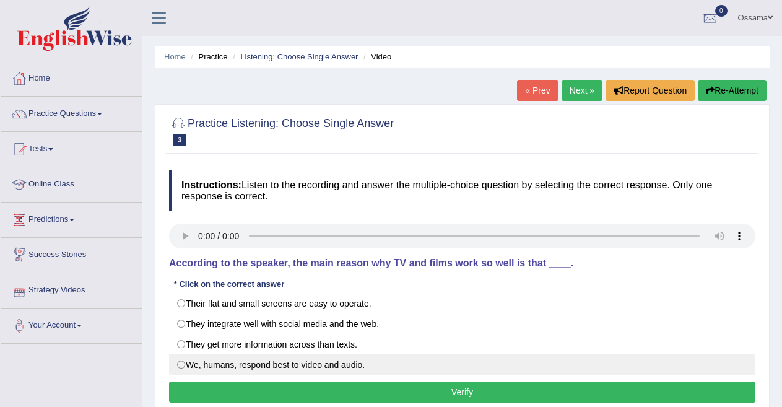
click at [180, 367] on label "We, humans, respond best to video and audio." at bounding box center [462, 364] width 586 height 21
radio input "true"
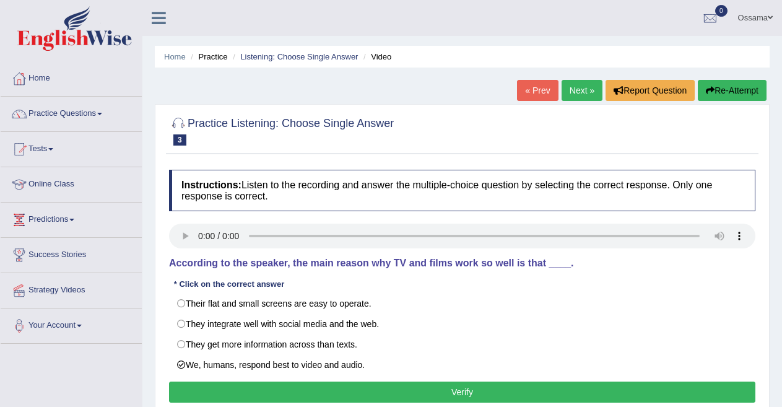
click at [263, 386] on button "Verify" at bounding box center [462, 391] width 586 height 21
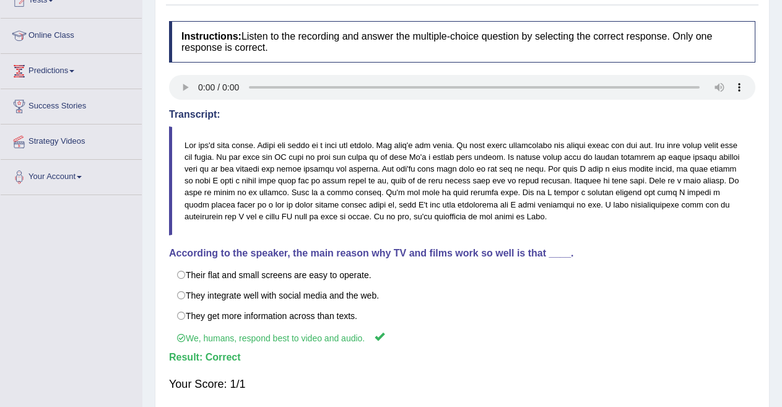
scroll to position [150, 0]
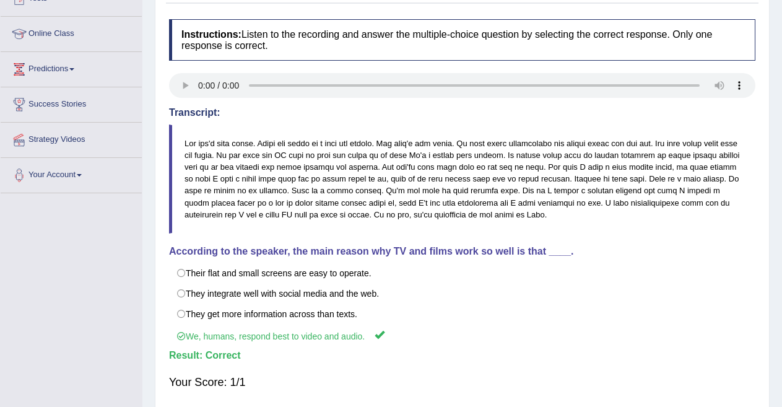
drag, startPoint x: 781, startPoint y: 284, endPoint x: 779, endPoint y: 171, distance: 113.3
click at [779, 171] on div "Home Practice Listening: Choose Single Answer Video « Prev Next » Report Questi…" at bounding box center [462, 159] width 640 height 619
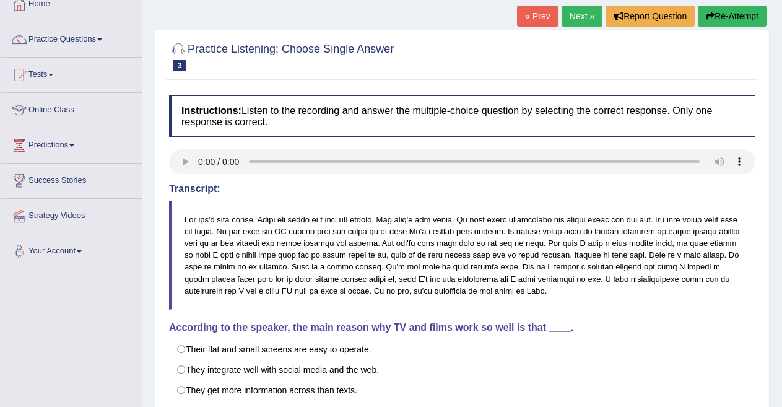
scroll to position [0, 0]
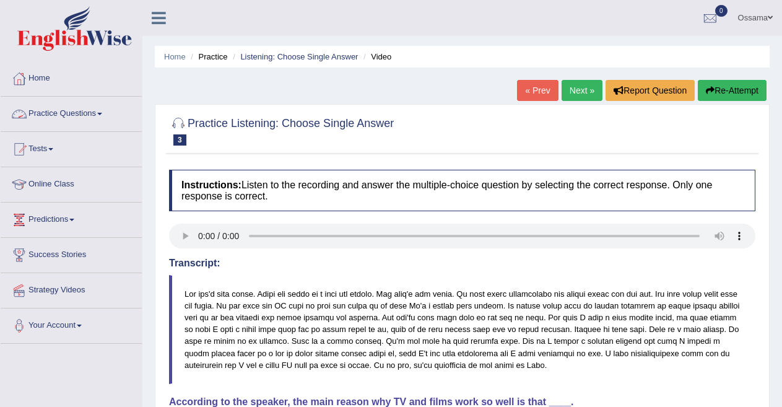
click at [89, 108] on link "Practice Questions" at bounding box center [71, 112] width 141 height 31
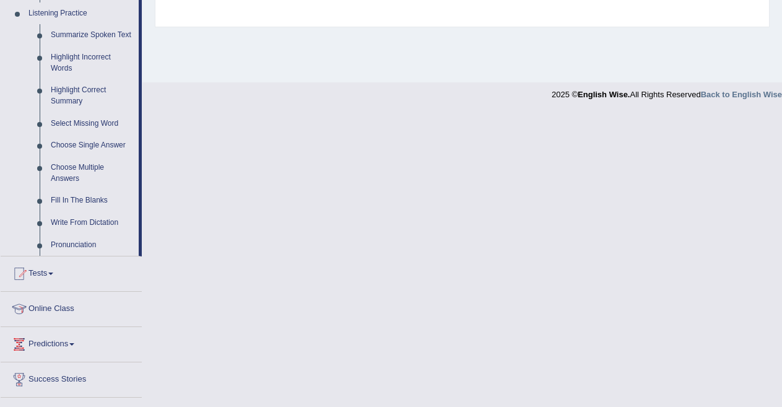
scroll to position [599, 0]
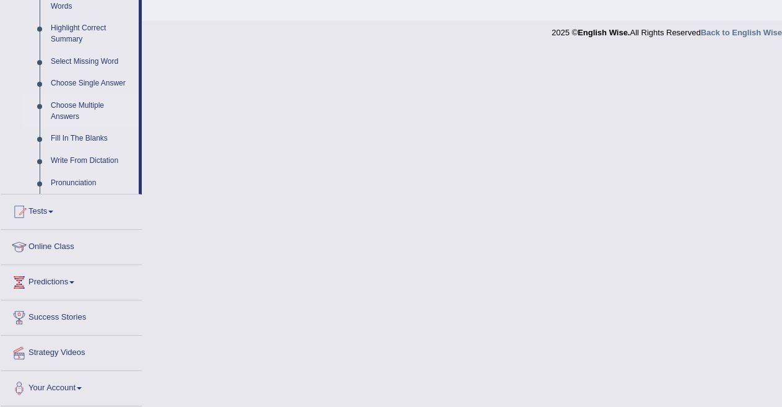
click at [94, 106] on link "Choose Multiple Answers" at bounding box center [91, 111] width 93 height 33
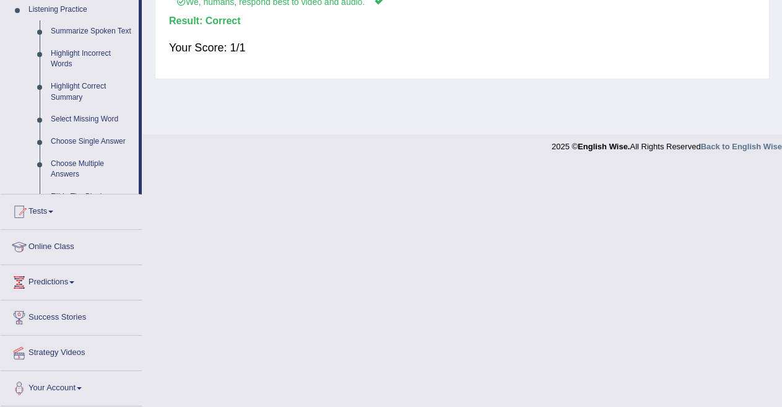
scroll to position [243, 0]
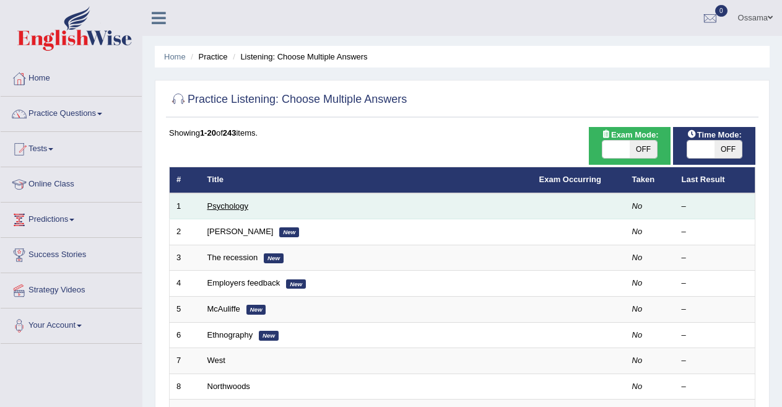
click at [219, 206] on link "Psychology" at bounding box center [227, 205] width 41 height 9
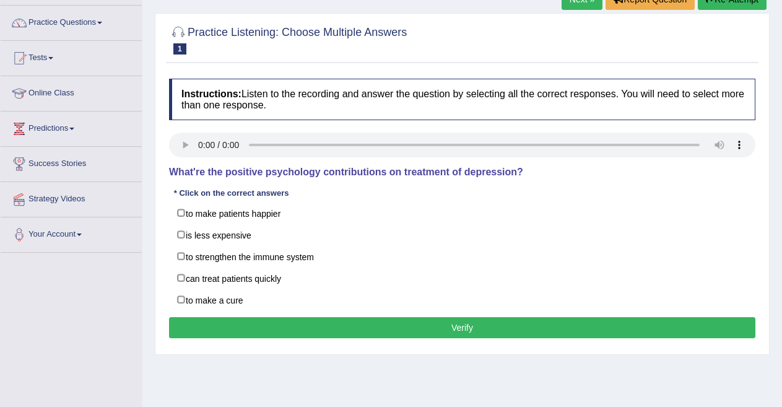
scroll to position [92, 0]
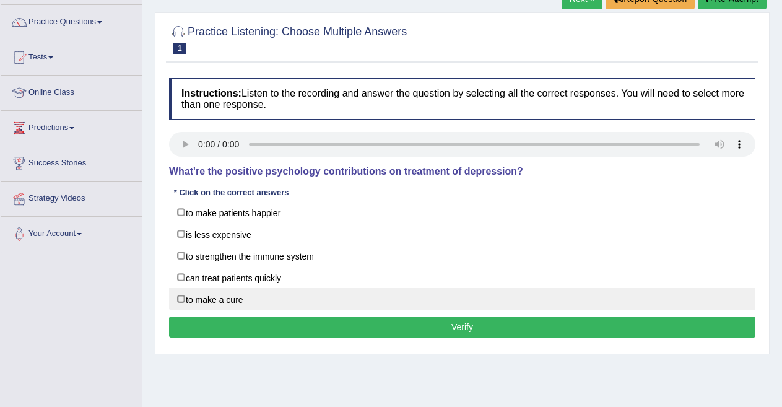
click at [181, 299] on label "to make a cure" at bounding box center [462, 299] width 586 height 22
checkbox input "true"
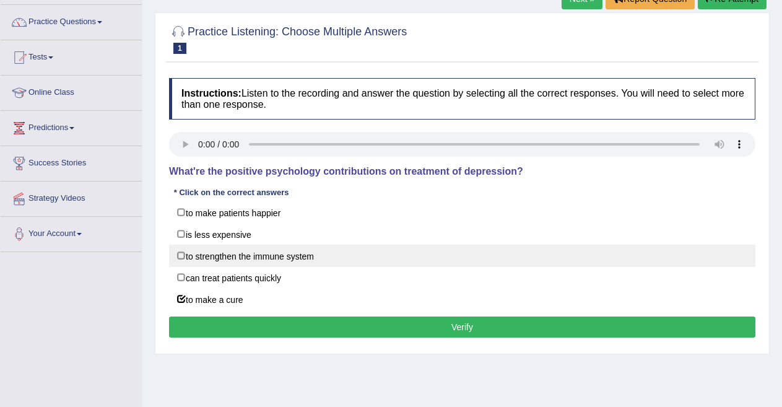
click at [180, 261] on label "to strengthen the immune system" at bounding box center [462, 256] width 586 height 22
checkbox input "true"
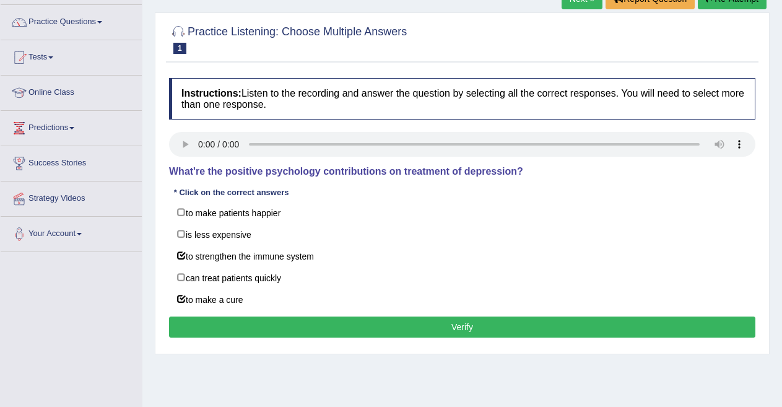
click at [332, 331] on button "Verify" at bounding box center [462, 326] width 586 height 21
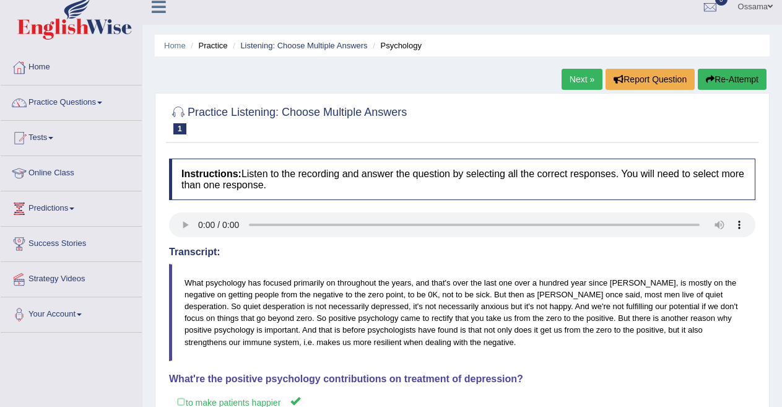
scroll to position [7, 0]
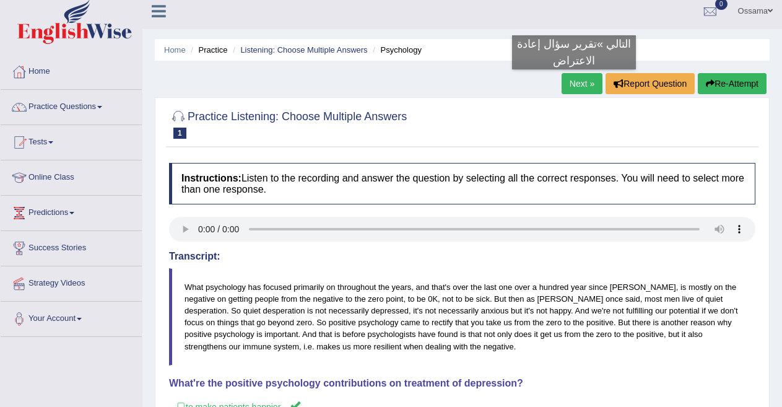
click at [574, 82] on link "Next »" at bounding box center [582, 83] width 41 height 21
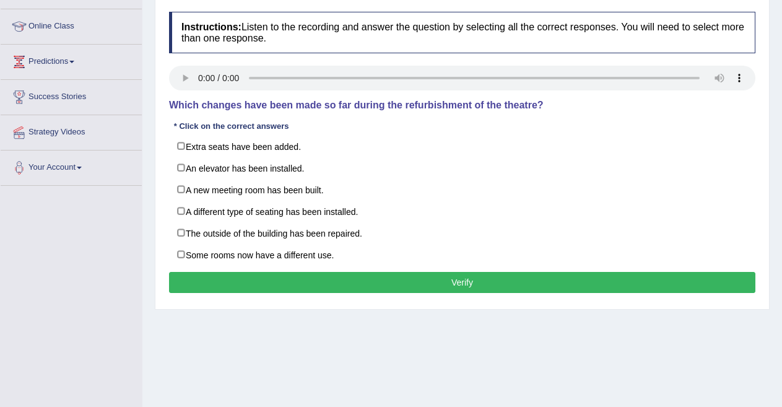
scroll to position [175, 0]
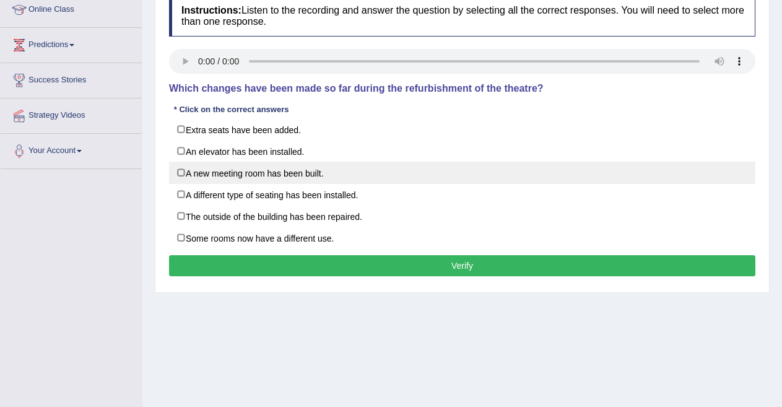
click at [182, 174] on label "A new meeting room has been built." at bounding box center [462, 173] width 586 height 22
checkbox input "true"
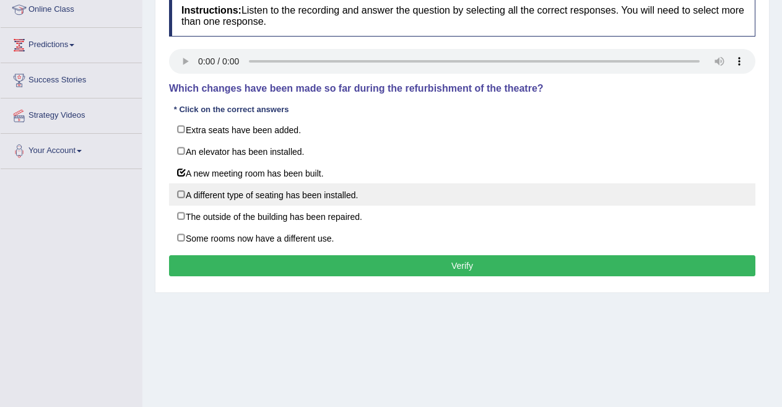
click at [179, 199] on label "A different type of seating has been installed." at bounding box center [462, 194] width 586 height 22
checkbox input "true"
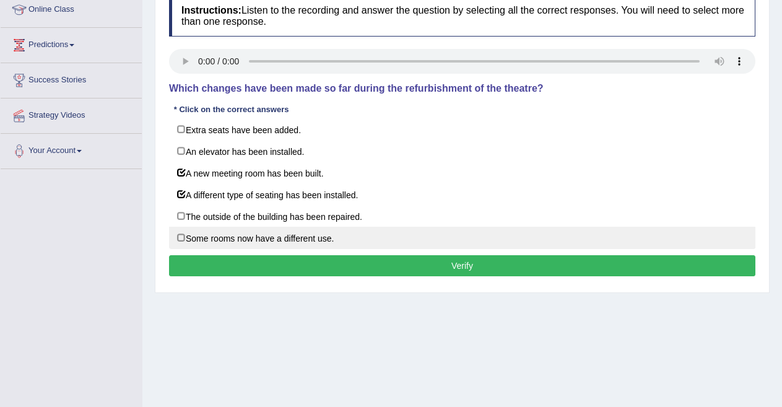
click at [181, 238] on label "Some rooms now have a different use." at bounding box center [462, 238] width 586 height 22
checkbox input "true"
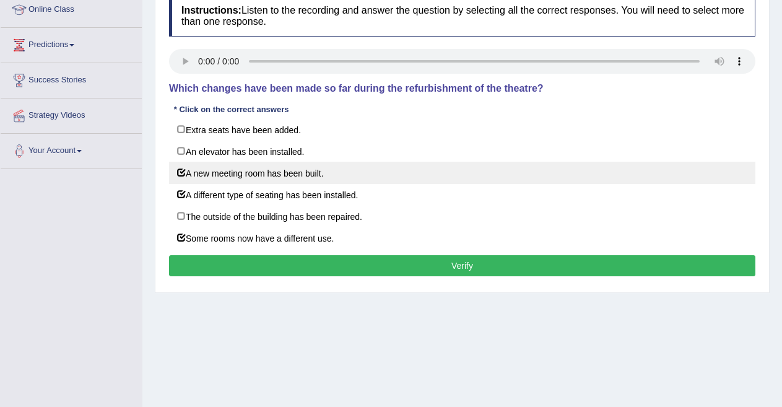
click at [182, 173] on label "A new meeting room has been built." at bounding box center [462, 173] width 586 height 22
checkbox input "false"
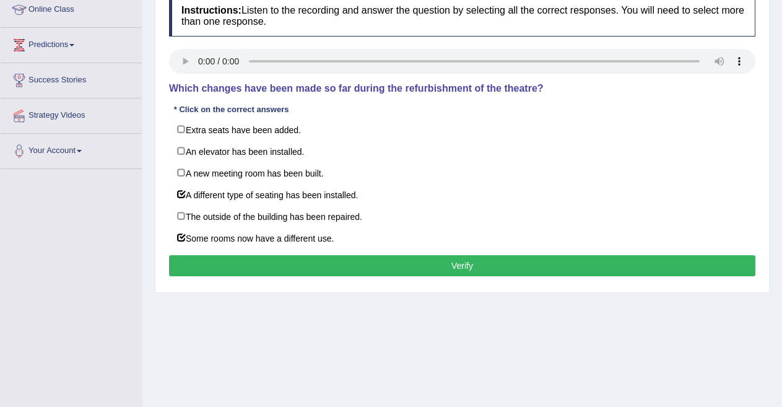
click at [459, 266] on button "Verify" at bounding box center [462, 265] width 586 height 21
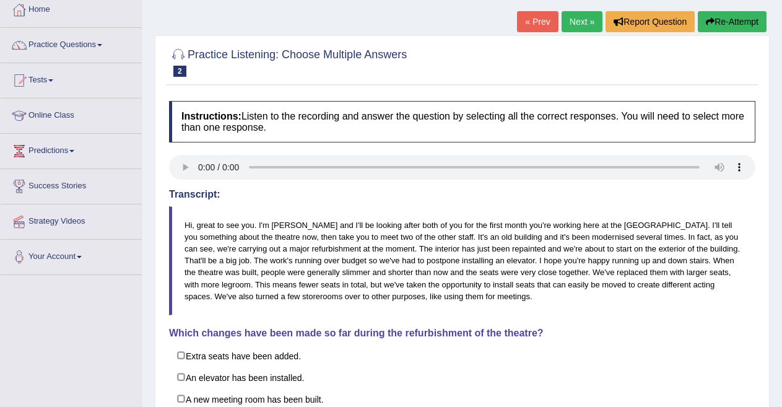
scroll to position [0, 0]
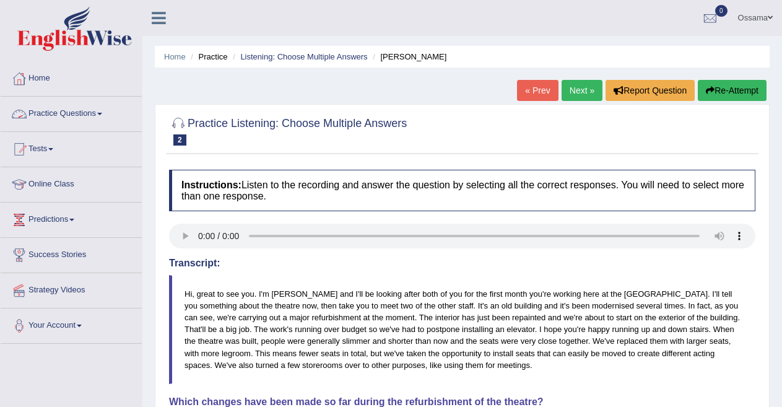
click at [89, 118] on link "Practice Questions" at bounding box center [71, 112] width 141 height 31
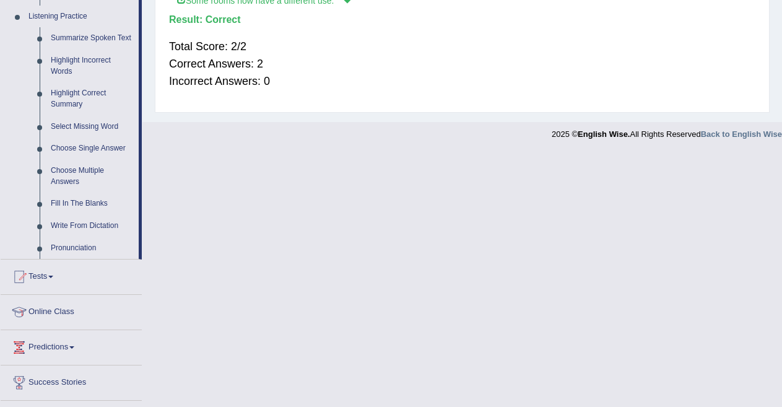
scroll to position [532, 0]
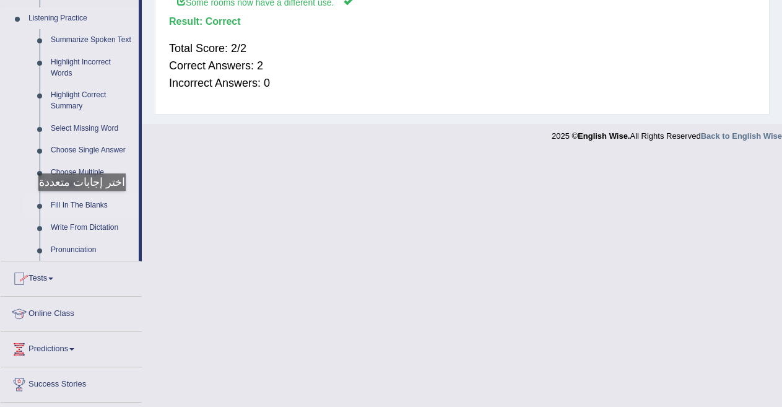
click at [79, 203] on link "Fill In The Blanks" at bounding box center [91, 205] width 93 height 22
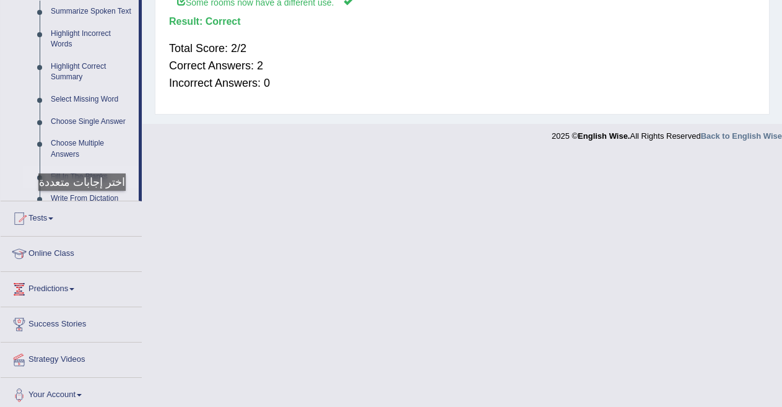
scroll to position [280, 0]
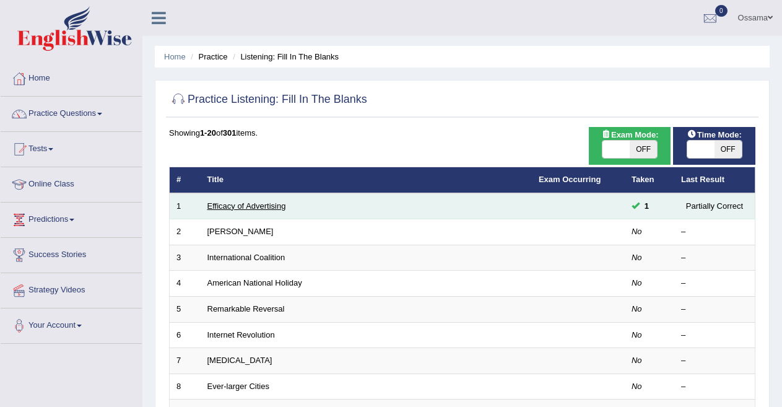
click at [256, 203] on link "Efficacy of Advertising" at bounding box center [246, 205] width 79 height 9
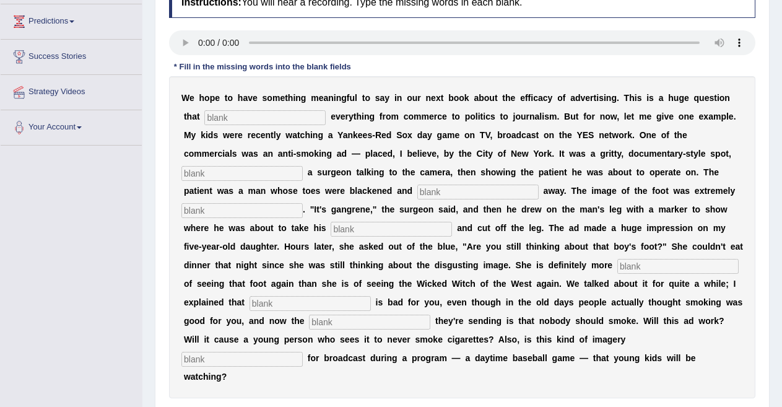
scroll to position [197, 0]
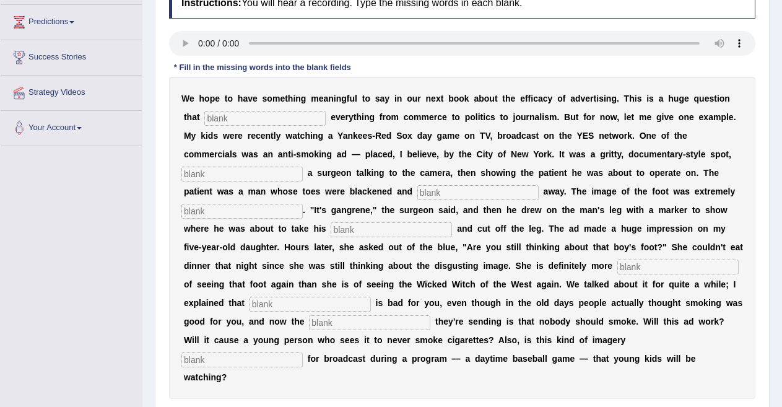
click at [247, 118] on input "text" at bounding box center [264, 118] width 121 height 15
type input "impact"
click at [290, 168] on input "text" at bounding box center [241, 174] width 121 height 15
type input "featurs"
click at [483, 196] on input "text" at bounding box center [477, 192] width 121 height 15
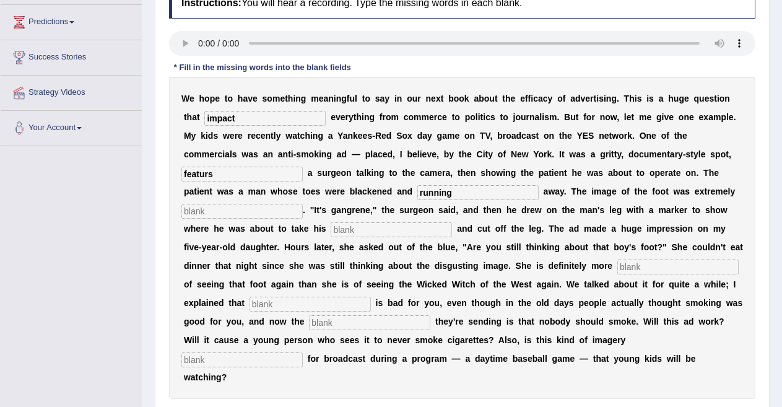
type input "running"
click at [278, 213] on input "text" at bounding box center [241, 211] width 121 height 15
click at [349, 230] on input "text" at bounding box center [391, 229] width 121 height 15
type input "haksaw"
click at [646, 269] on input "text" at bounding box center [677, 266] width 121 height 15
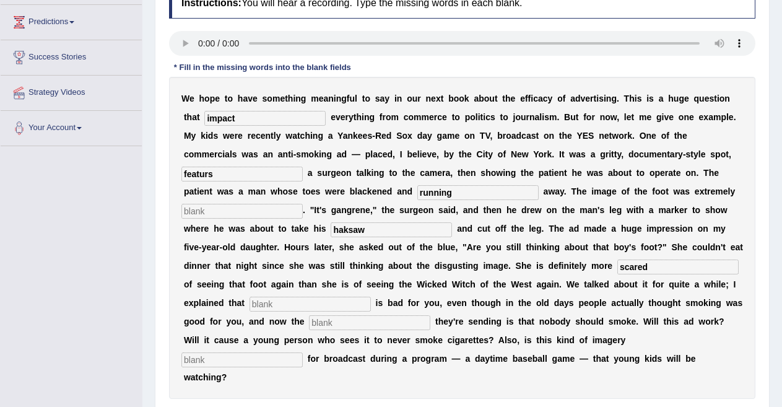
type input "scared"
click at [285, 303] on input "text" at bounding box center [310, 304] width 121 height 15
type input "smoking"
click at [355, 323] on input "text" at bounding box center [369, 322] width 121 height 15
type input "message"
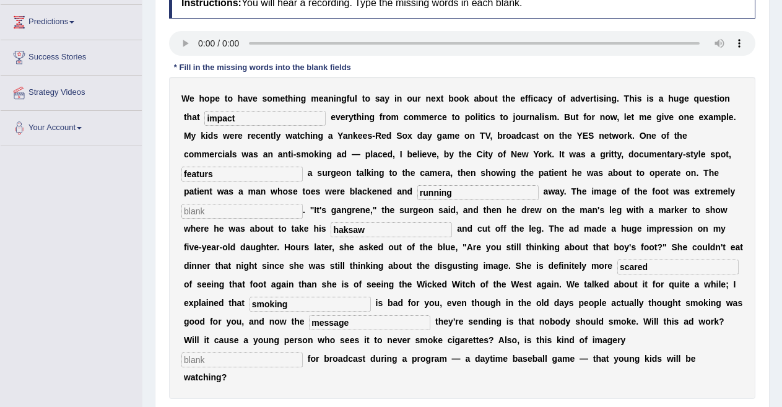
click at [289, 358] on input "text" at bounding box center [241, 359] width 121 height 15
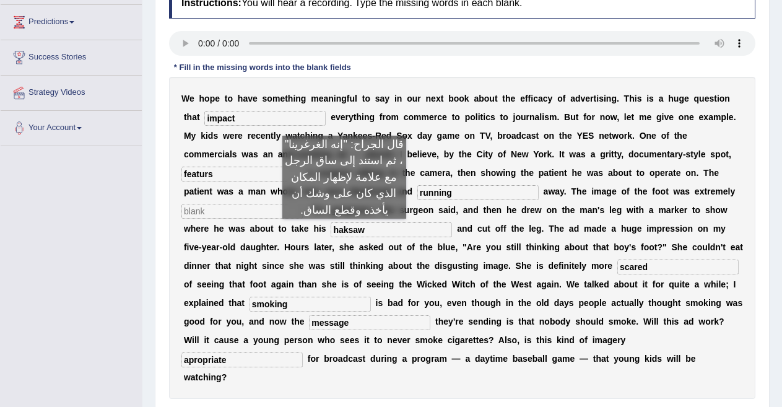
type input "apropriate"
click at [344, 231] on input "haksaw" at bounding box center [391, 229] width 121 height 15
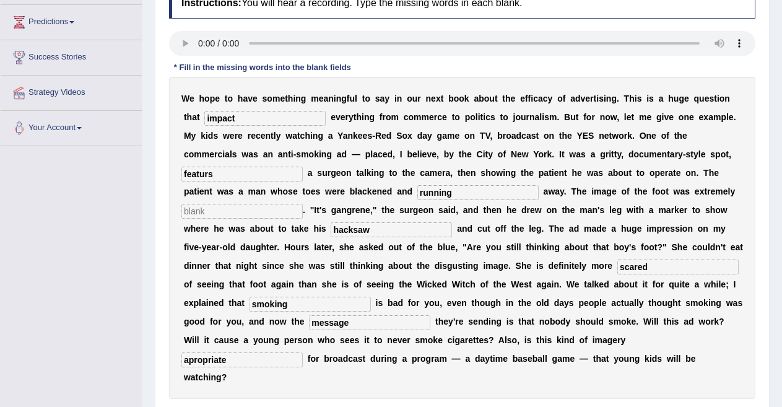
click at [389, 232] on input "hacksaw" at bounding box center [391, 229] width 121 height 15
type input "hacksaw"
click at [633, 266] on input "scared" at bounding box center [677, 266] width 121 height 15
click at [631, 266] on input "scared" at bounding box center [677, 266] width 121 height 15
click at [648, 268] on input "sceared" at bounding box center [677, 266] width 121 height 15
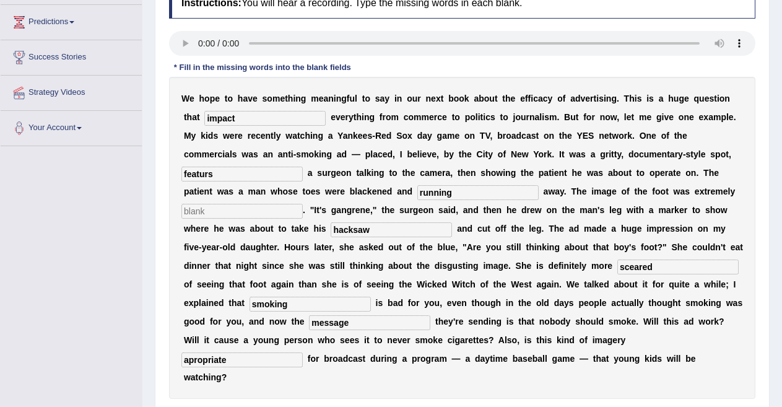
click at [648, 268] on input "sceared" at bounding box center [677, 266] width 121 height 15
click at [644, 268] on input "sceared" at bounding box center [677, 266] width 121 height 15
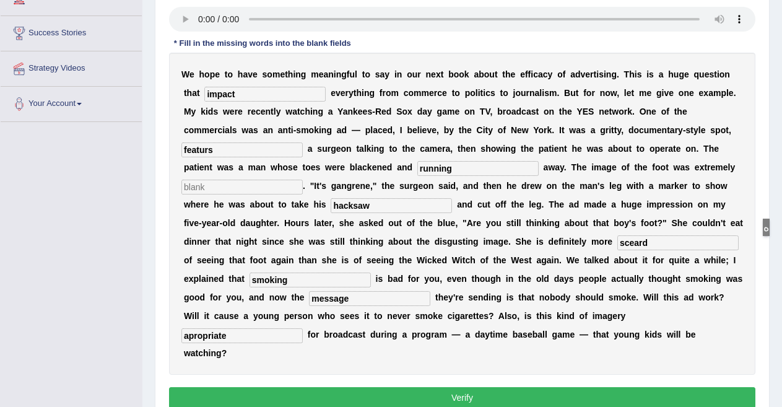
scroll to position [280, 0]
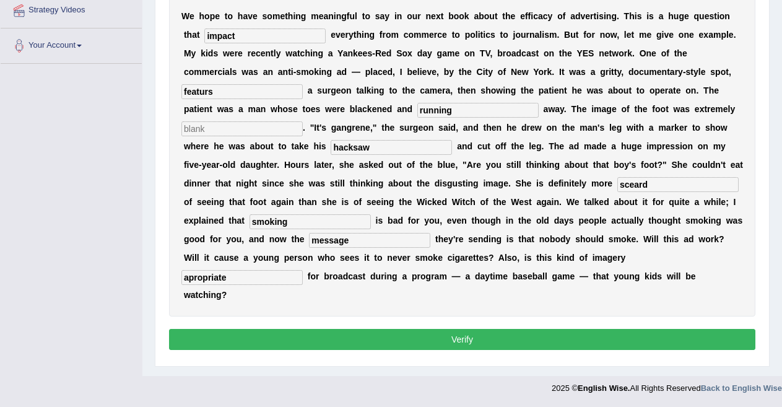
type input "sceard"
click at [485, 335] on button "Verify" at bounding box center [462, 339] width 586 height 21
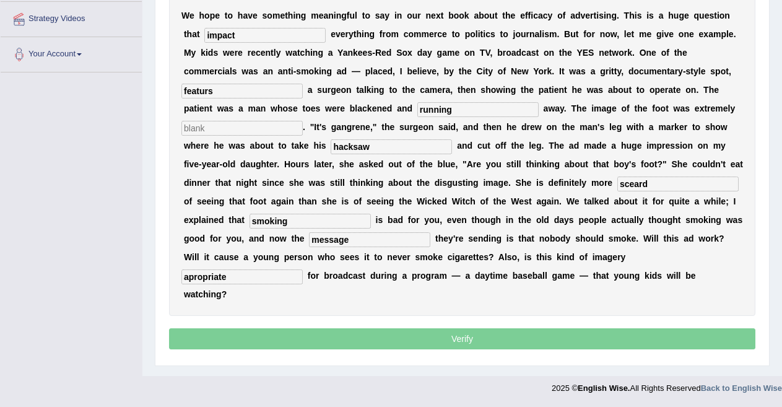
scroll to position [271, 0]
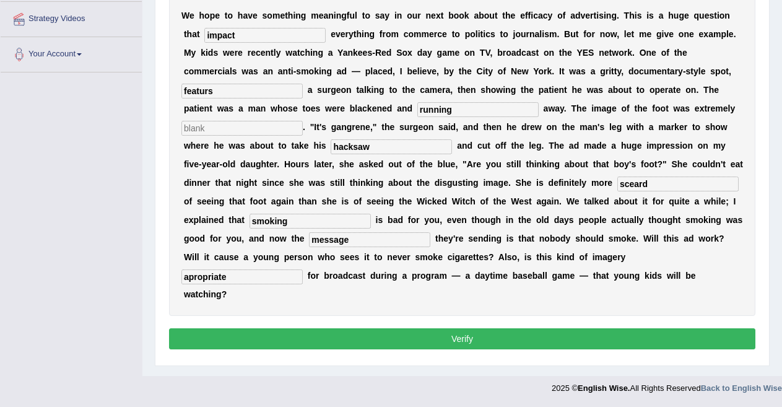
click at [243, 129] on input "text" at bounding box center [241, 128] width 121 height 15
type input "to"
click at [441, 338] on button "Verify" at bounding box center [462, 338] width 586 height 21
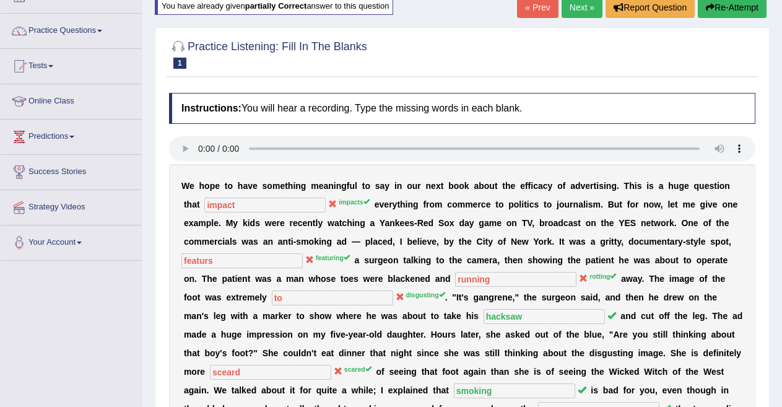
scroll to position [27, 0]
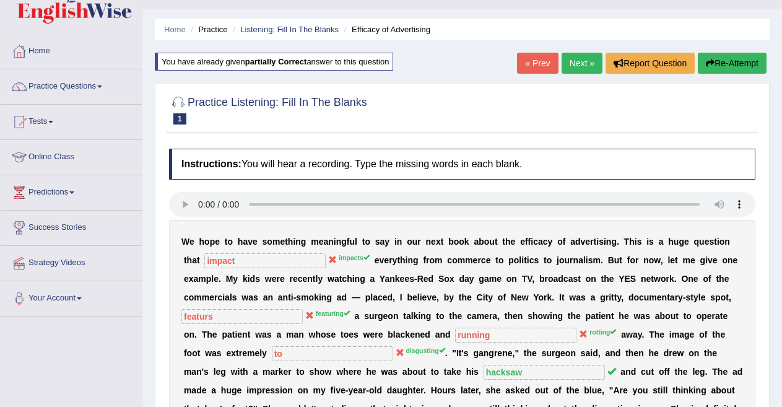
click at [574, 67] on link "Next »" at bounding box center [582, 63] width 41 height 21
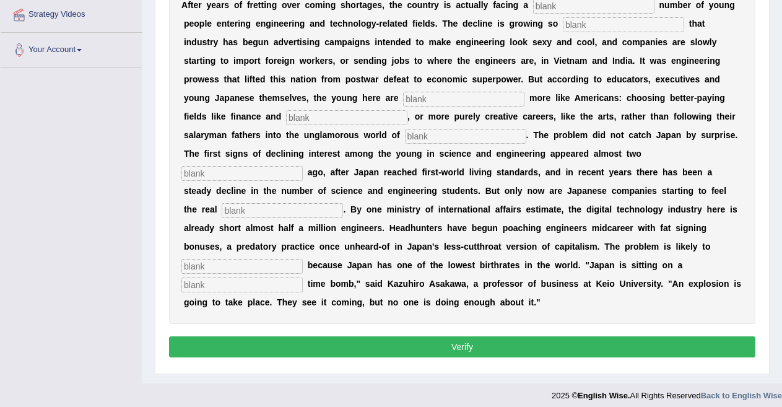
scroll to position [209, 0]
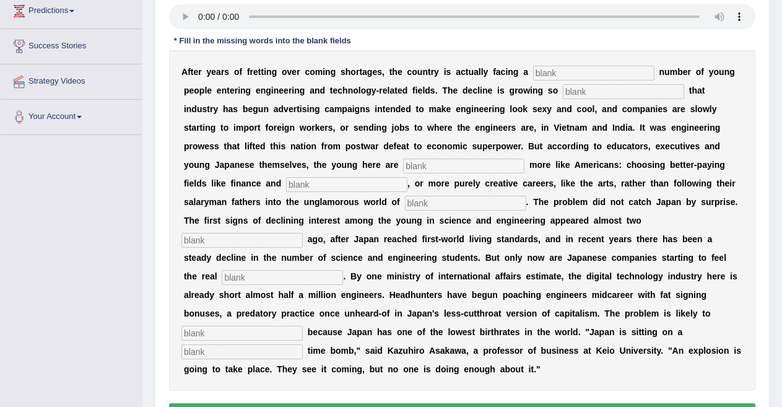
click at [570, 77] on input "text" at bounding box center [593, 73] width 121 height 15
type input "dowintd"
click at [591, 92] on input "text" at bounding box center [623, 91] width 121 height 15
type input "drastic"
click at [427, 166] on input "text" at bounding box center [463, 165] width 121 height 15
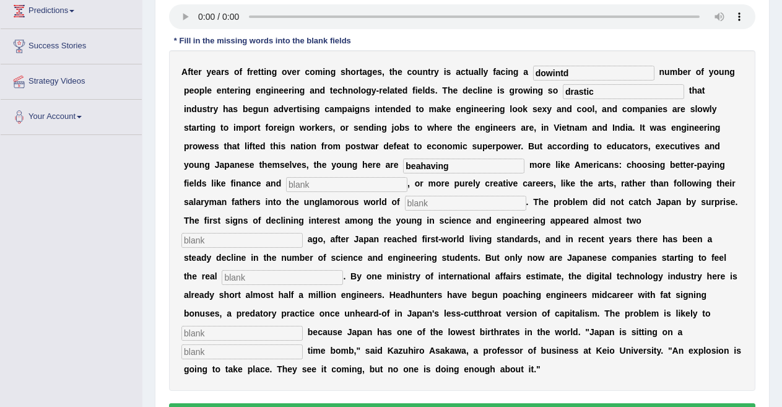
type input "beahaving"
click at [336, 188] on input "text" at bounding box center [346, 184] width 121 height 15
type input "medicen"
click at [441, 200] on input "text" at bounding box center [465, 203] width 121 height 15
type input "manufactoring"
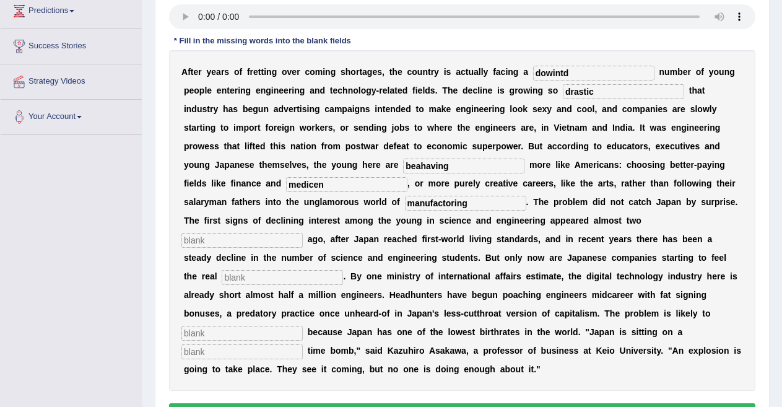
click at [292, 240] on input "text" at bounding box center [241, 240] width 121 height 15
type input "deakhads"
click at [293, 278] on input "text" at bounding box center [282, 277] width 121 height 15
type input "pench"
click at [279, 333] on input "text" at bounding box center [241, 333] width 121 height 15
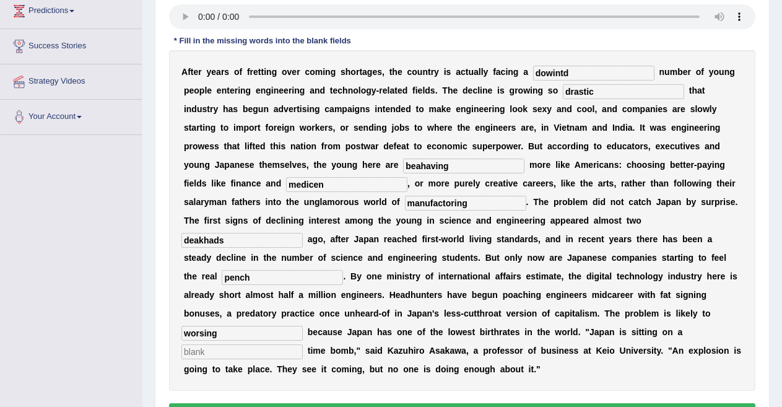
type input "worsing"
click at [237, 352] on input "text" at bounding box center [241, 351] width 121 height 15
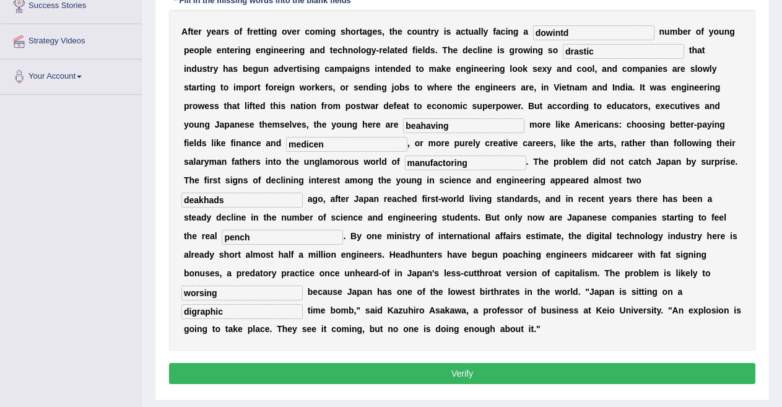
scroll to position [283, 0]
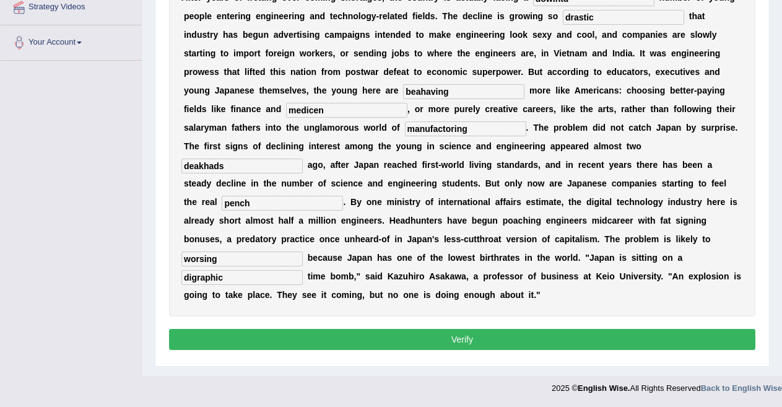
type input "digraphic"
click at [547, 334] on button "Verify" at bounding box center [462, 339] width 586 height 21
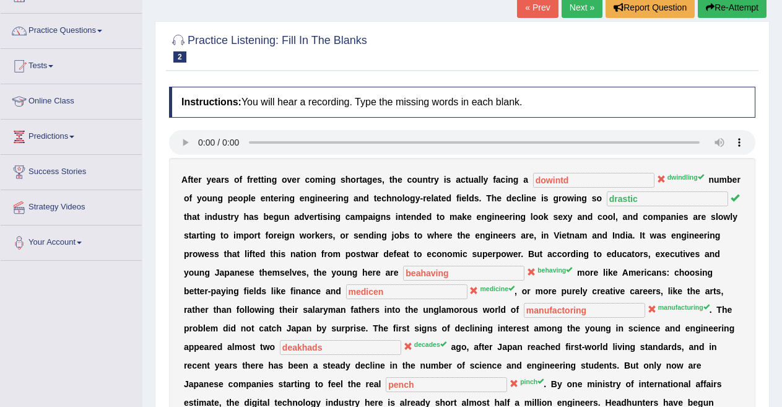
scroll to position [76, 0]
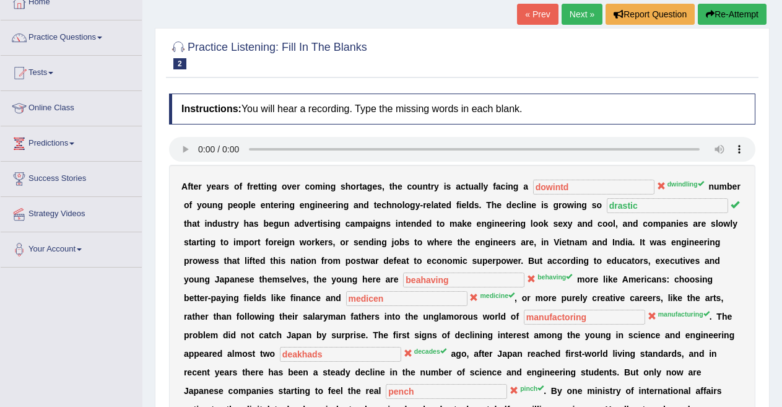
click at [583, 12] on link "Next »" at bounding box center [582, 14] width 41 height 21
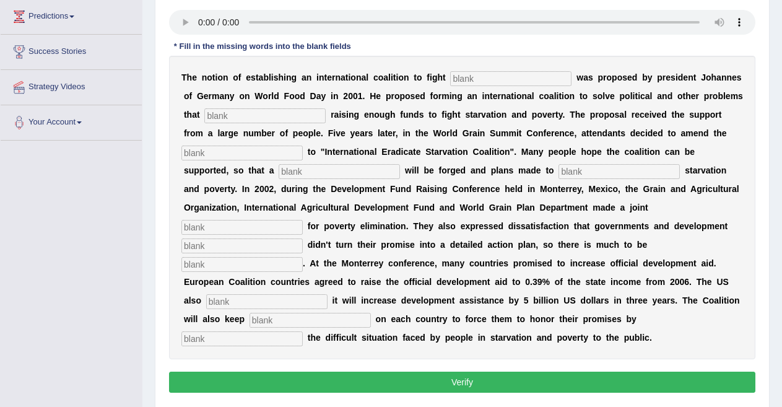
click at [467, 81] on input "text" at bounding box center [510, 78] width 121 height 15
type input "starvation"
click at [282, 115] on input "text" at bounding box center [264, 115] width 121 height 15
type input "abustract"
click at [286, 150] on input "text" at bounding box center [241, 152] width 121 height 15
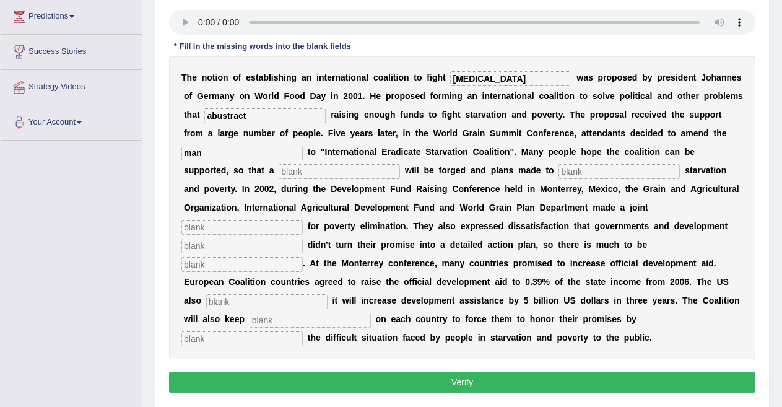
type input "man"
click at [313, 171] on input "text" at bounding box center [339, 171] width 121 height 15
type input "resultion"
click at [286, 229] on input "text" at bounding box center [241, 227] width 121 height 15
type input "apeal"
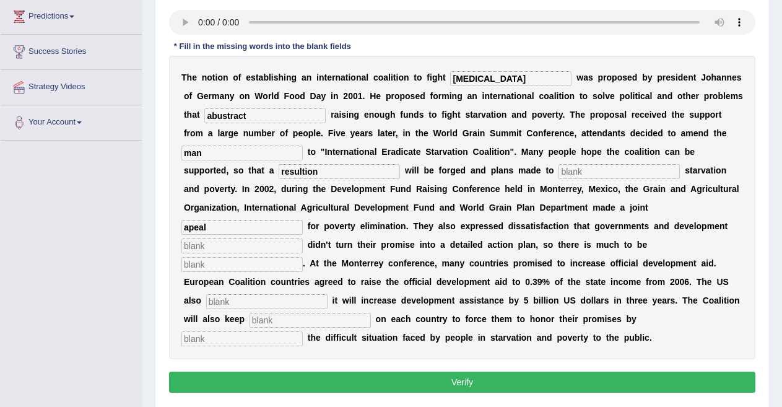
click at [285, 251] on input "text" at bounding box center [241, 245] width 121 height 15
type input "parteners"
click at [290, 268] on input "text" at bounding box center [241, 264] width 121 height 15
type input "desired"
click at [293, 298] on input "text" at bounding box center [266, 301] width 121 height 15
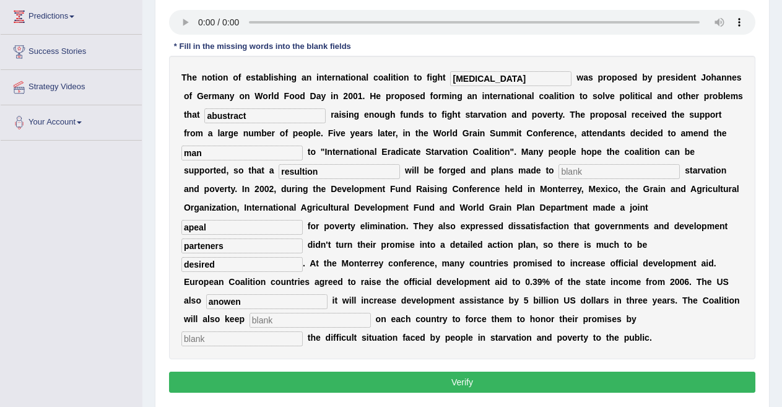
type input "anowen"
click at [285, 324] on input "text" at bounding box center [310, 320] width 121 height 15
type input "pressure"
click at [276, 340] on input "text" at bounding box center [241, 338] width 121 height 15
type input "expretion"
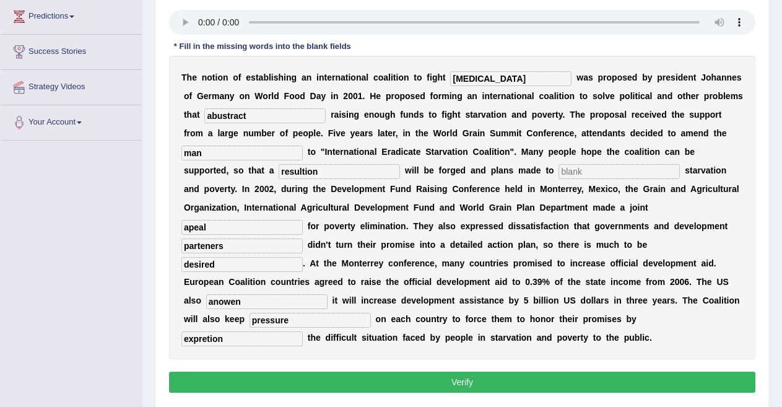
click at [303, 171] on input "resultion" at bounding box center [339, 171] width 121 height 15
click at [296, 173] on input "resultion" at bounding box center [339, 171] width 121 height 15
click at [303, 171] on input "reseltion" at bounding box center [339, 171] width 121 height 15
type input "reselution"
click at [599, 173] on input "text" at bounding box center [618, 171] width 121 height 15
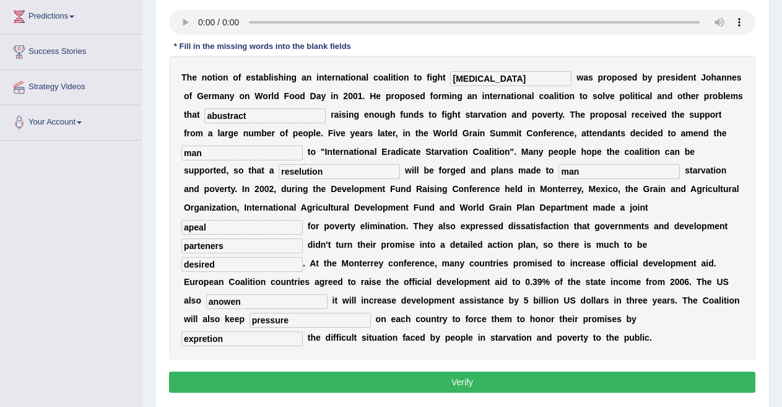
type input "man"
click at [220, 229] on input "apeal" at bounding box center [241, 227] width 121 height 15
click at [194, 228] on input "apeal" at bounding box center [241, 227] width 121 height 15
type input "appeal"
click at [240, 246] on input "parteners" at bounding box center [241, 245] width 121 height 15
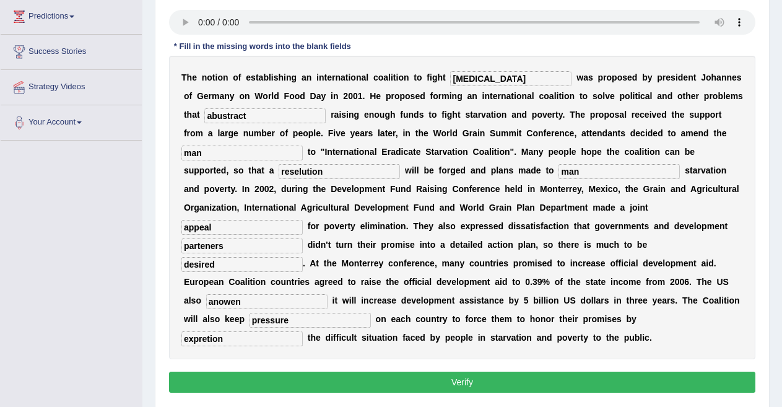
click at [233, 270] on input "desired" at bounding box center [241, 264] width 121 height 15
click at [254, 304] on input "anowen" at bounding box center [266, 301] width 121 height 15
type input "a"
type input "a knowen"
click at [375, 378] on button "Verify" at bounding box center [462, 381] width 586 height 21
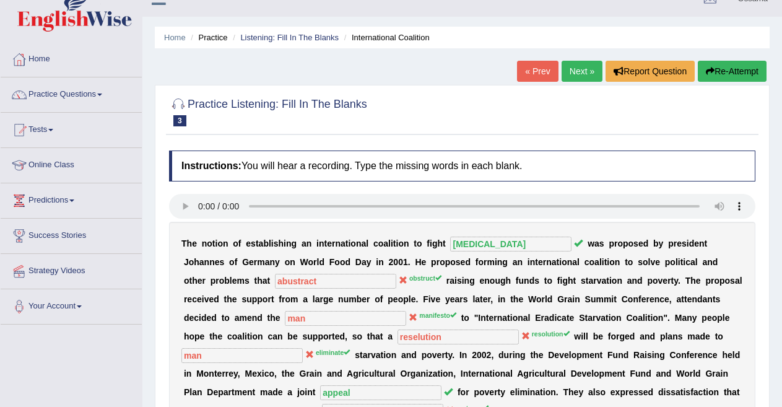
scroll to position [16, 0]
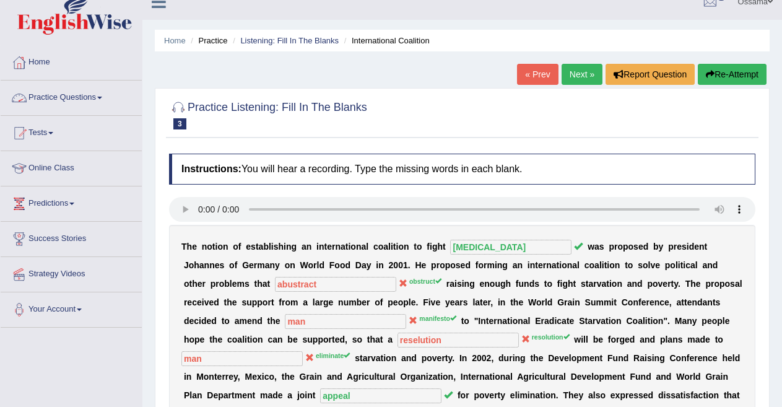
click at [93, 102] on link "Practice Questions" at bounding box center [71, 95] width 141 height 31
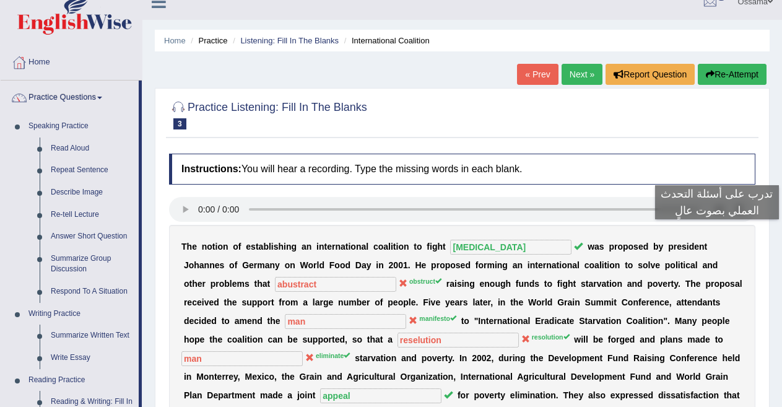
scroll to position [372, 0]
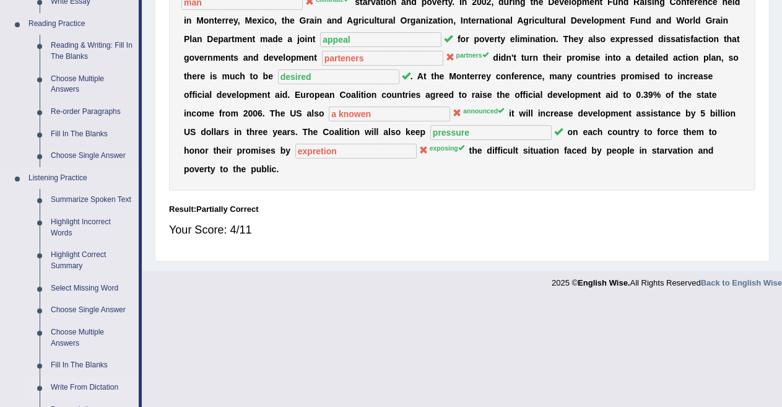
click at [81, 385] on link "Write From Dictation" at bounding box center [91, 387] width 93 height 22
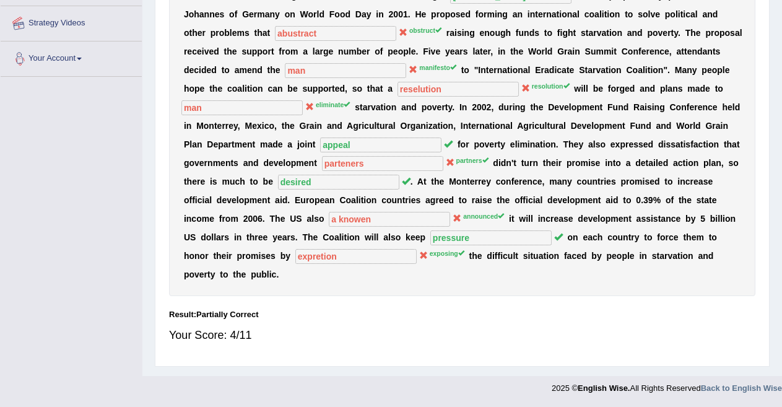
scroll to position [224, 0]
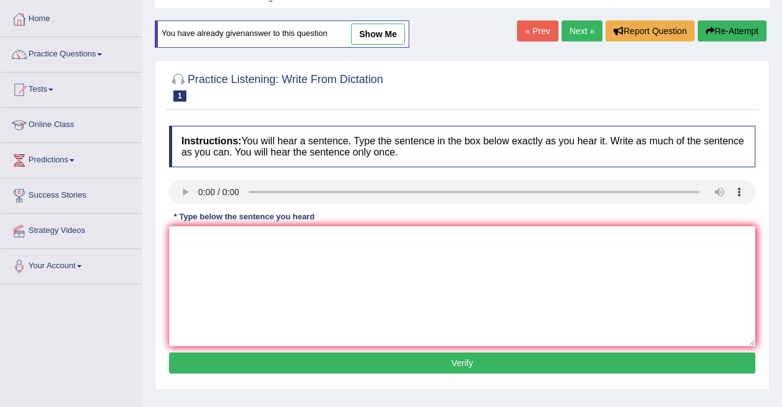
scroll to position [62, 0]
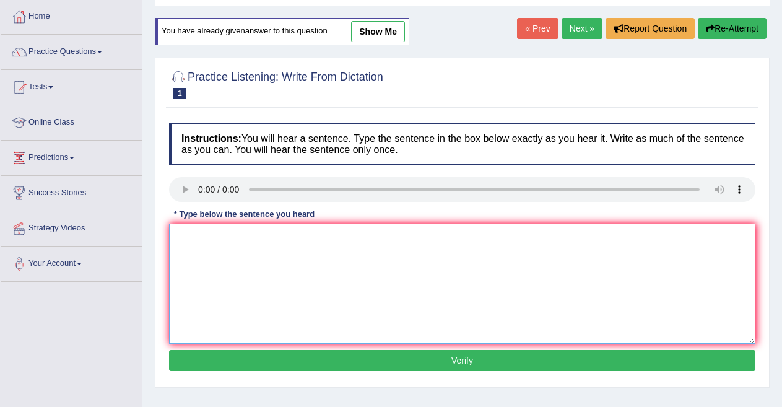
click at [217, 240] on textarea at bounding box center [462, 283] width 586 height 120
type textarea "The gap between rich and the arch is not decrease"
click at [400, 358] on button "Verify" at bounding box center [462, 360] width 586 height 21
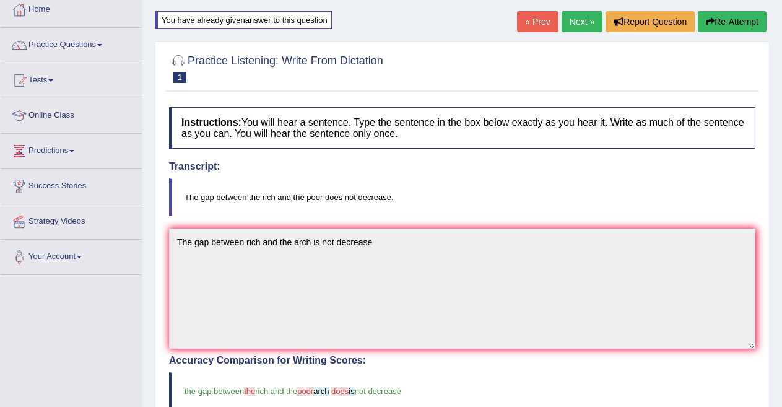
scroll to position [0, 0]
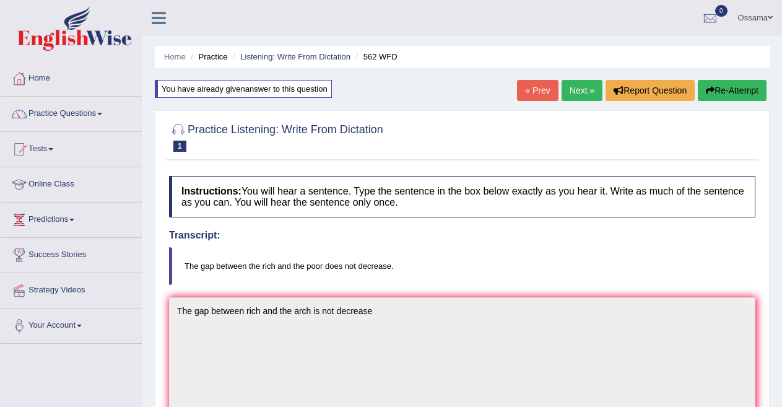
click at [579, 87] on link "Next »" at bounding box center [582, 90] width 41 height 21
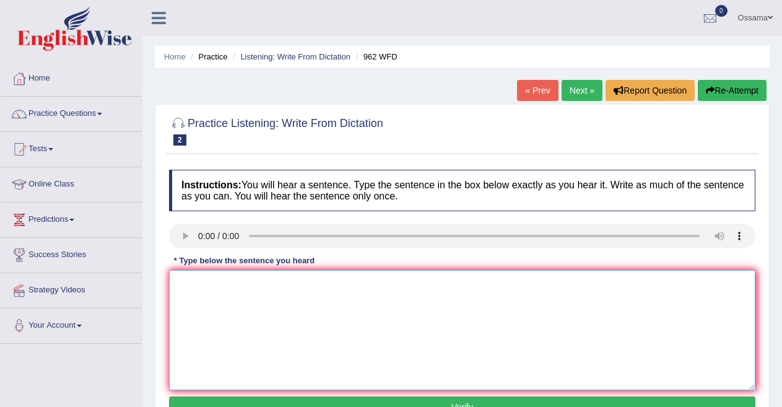
click at [209, 289] on textarea at bounding box center [462, 330] width 586 height 120
click at [174, 288] on textarea "if you have any qustions about the exame please rais your hand." at bounding box center [462, 330] width 586 height 120
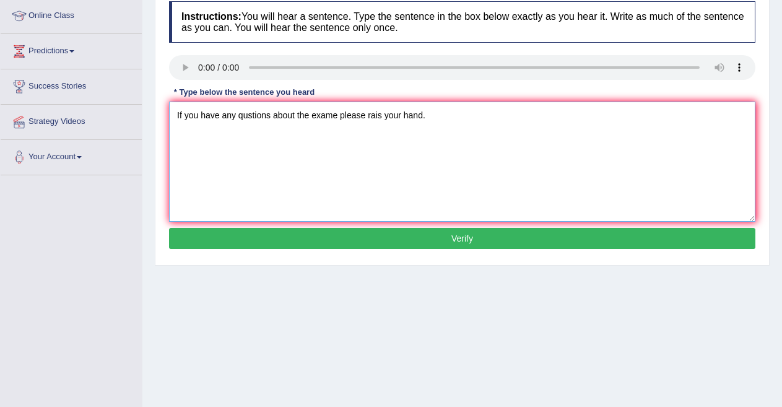
scroll to position [175, 0]
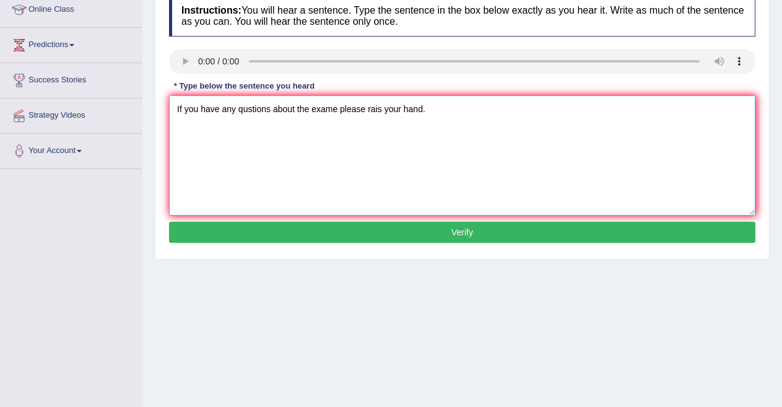
type textarea "If you have any qustions about the exame please rais your hand."
click at [456, 234] on button "Verify" at bounding box center [462, 232] width 586 height 21
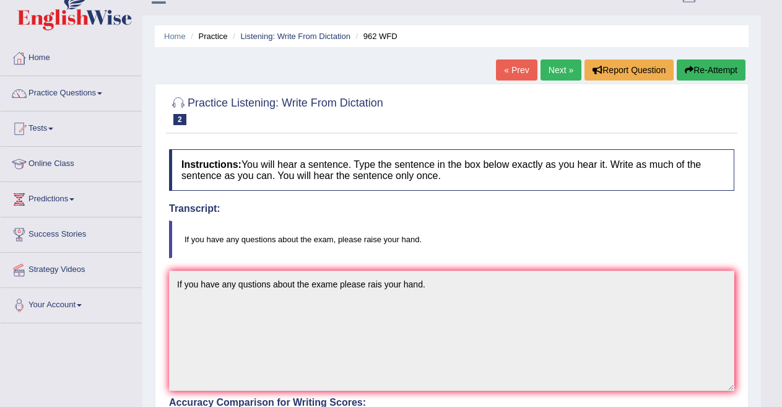
scroll to position [0, 0]
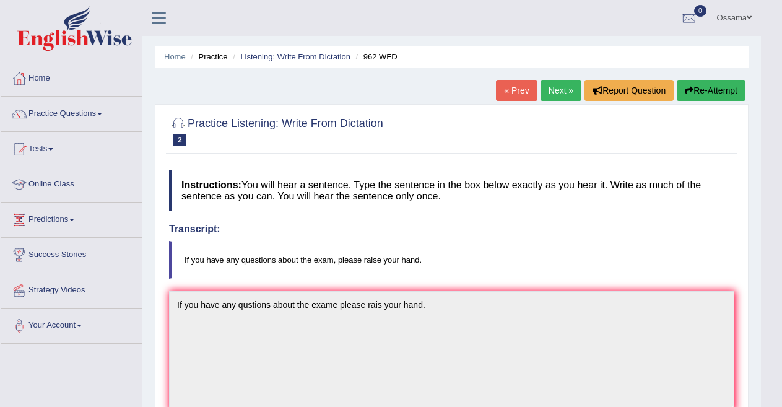
click at [547, 87] on link "Next »" at bounding box center [560, 90] width 41 height 21
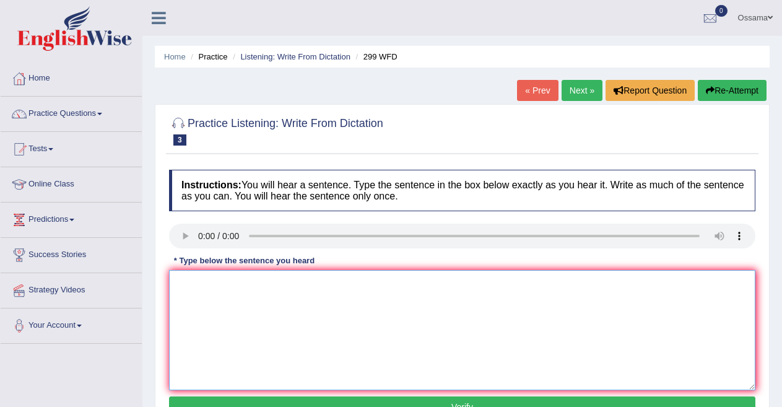
click at [229, 290] on textarea at bounding box center [462, 330] width 586 height 120
type textarea "student represintitive will visite the class with formes."
click at [497, 398] on button "Verify" at bounding box center [462, 406] width 586 height 21
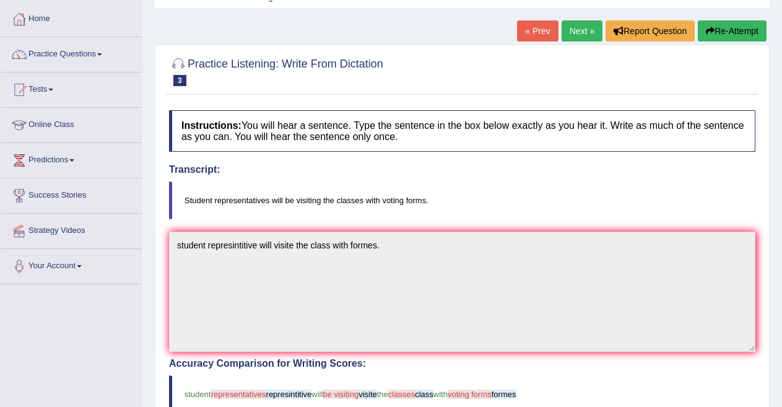
scroll to position [54, 0]
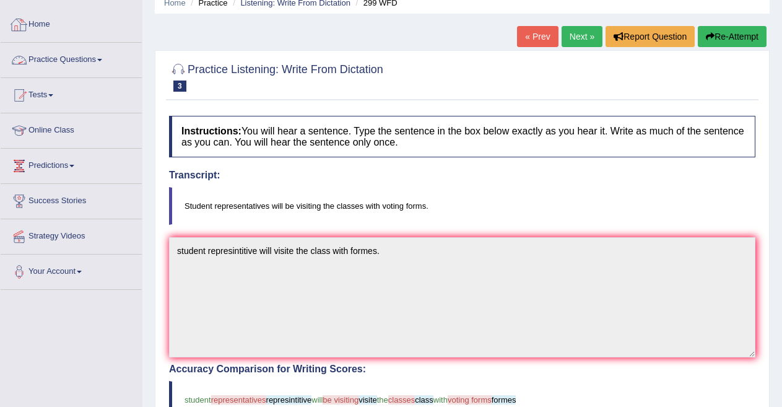
click at [105, 54] on link "Practice Questions" at bounding box center [71, 58] width 141 height 31
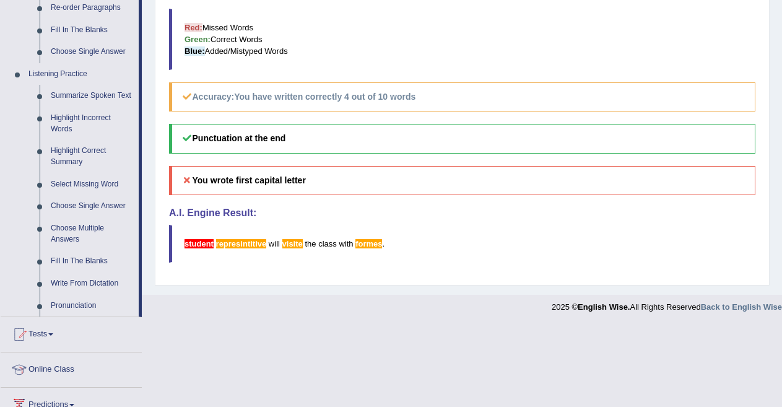
scroll to position [482, 0]
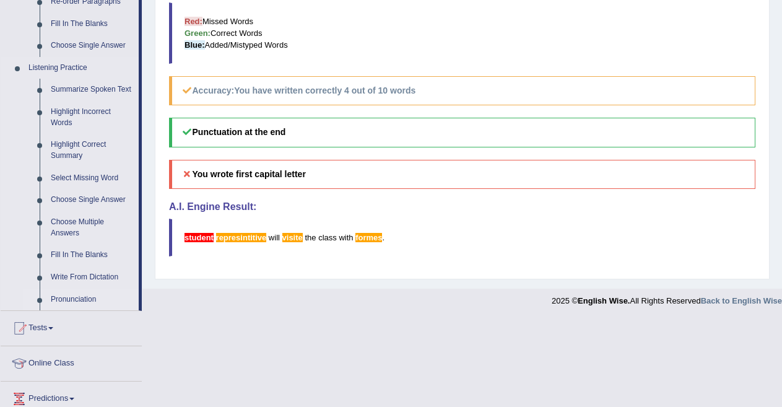
click at [80, 296] on link "Pronunciation" at bounding box center [91, 300] width 93 height 22
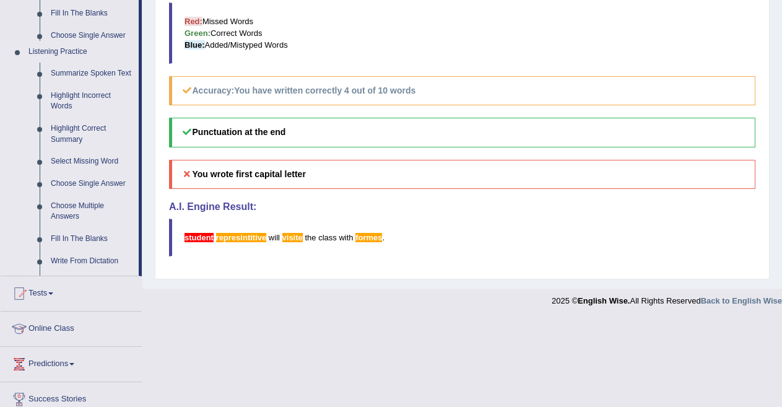
scroll to position [290, 0]
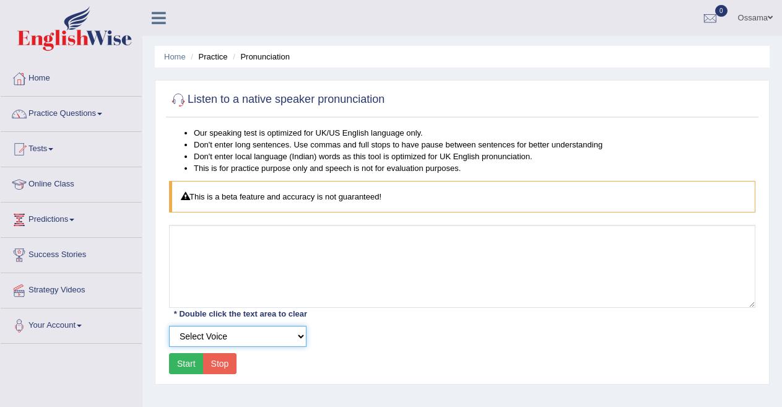
click at [296, 336] on select "Select Voice" at bounding box center [237, 336] width 137 height 21
drag, startPoint x: 391, startPoint y: 98, endPoint x: 323, endPoint y: 102, distance: 68.2
click at [323, 102] on div "Listen to a native speaker pronunciation" at bounding box center [462, 102] width 592 height 31
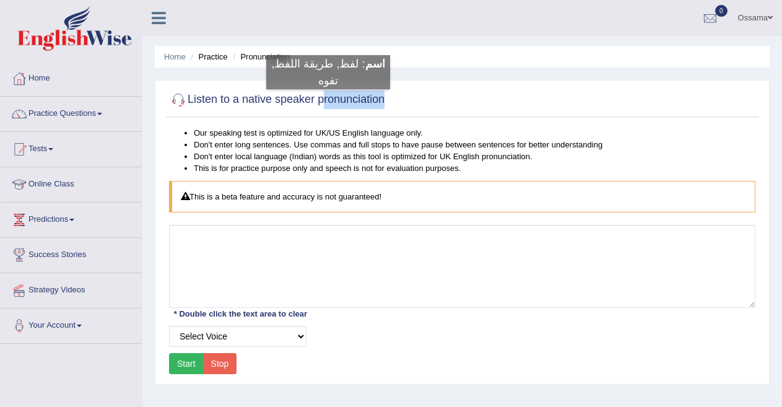
copy div "pronunciation"
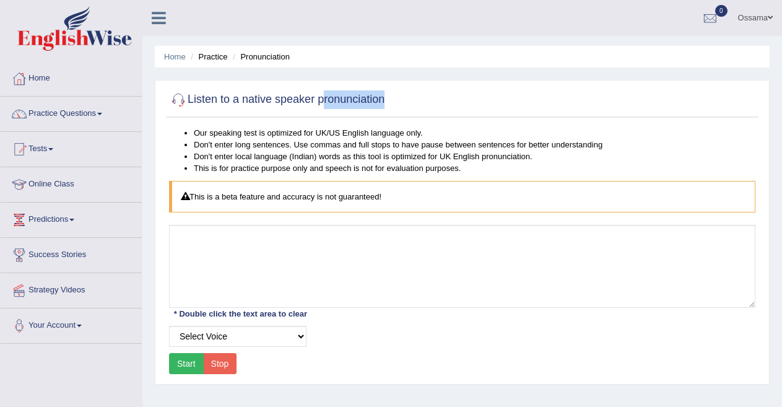
click at [184, 365] on button "Start" at bounding box center [186, 363] width 35 height 21
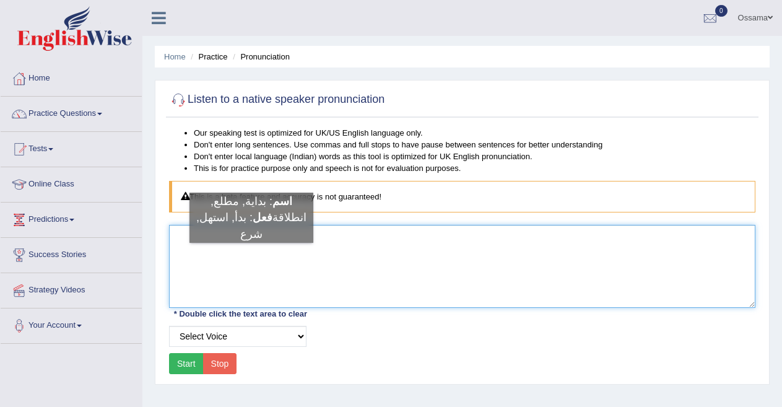
click at [242, 255] on textarea at bounding box center [462, 266] width 586 height 83
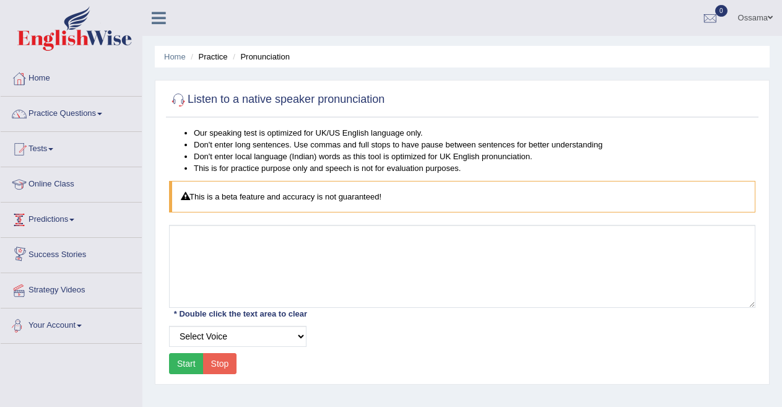
click at [94, 372] on div "Toggle navigation Home Practice Questions Speaking Practice Read Aloud Repeat S…" at bounding box center [391, 322] width 782 height 644
click at [54, 146] on link "Tests" at bounding box center [71, 147] width 141 height 31
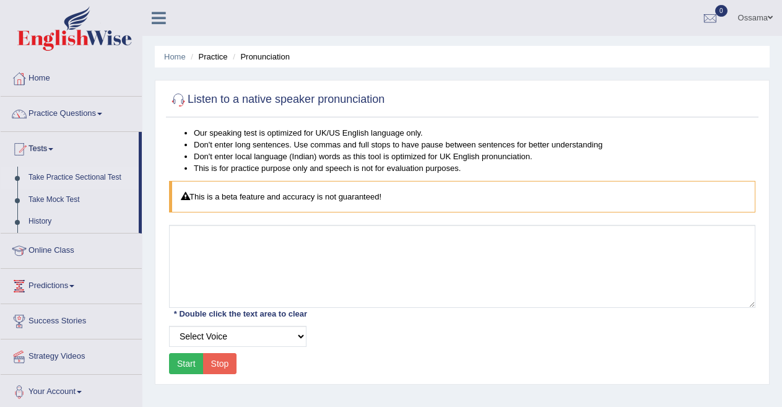
click at [68, 172] on link "Take Practice Sectional Test" at bounding box center [81, 178] width 116 height 22
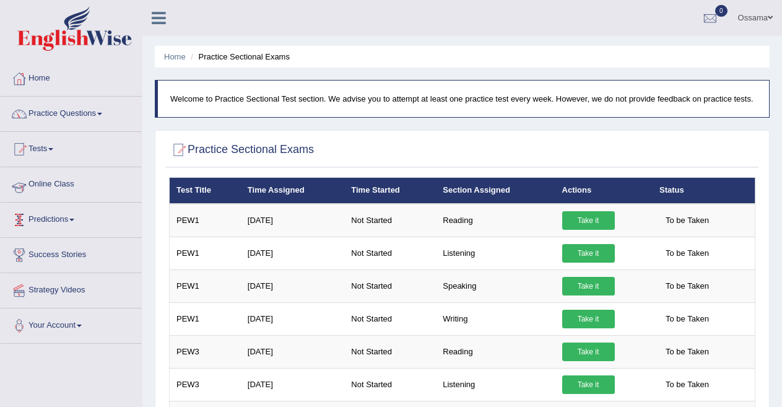
click at [51, 157] on link "Tests" at bounding box center [71, 147] width 141 height 31
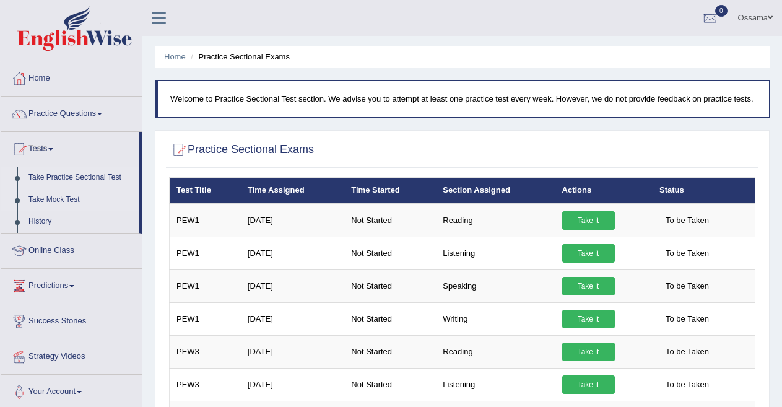
click at [54, 196] on link "Take Mock Test" at bounding box center [81, 200] width 116 height 22
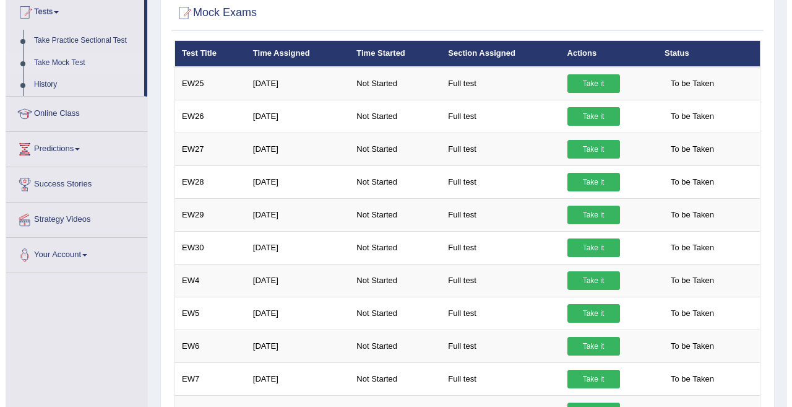
scroll to position [139, 0]
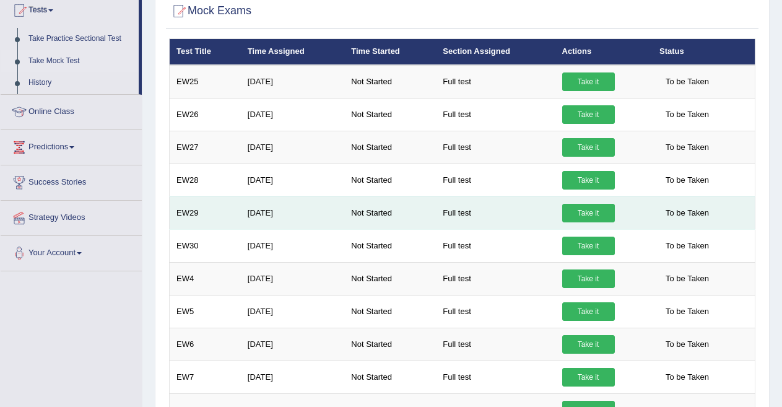
click at [584, 214] on link "Take it" at bounding box center [588, 213] width 53 height 19
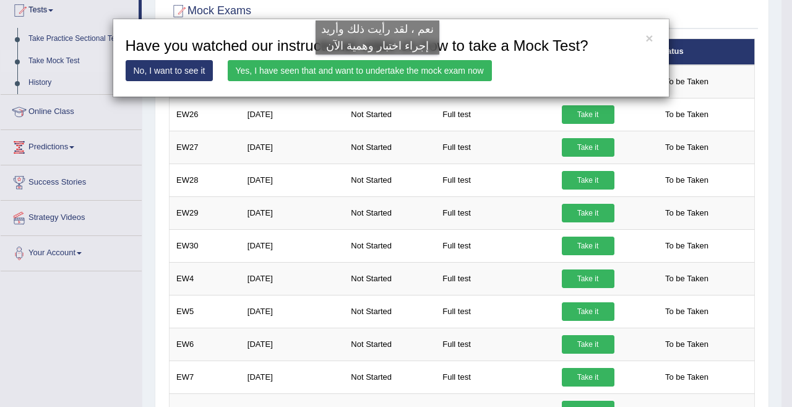
click at [378, 67] on link "Yes, I have seen that and want to undertake the mock exam now" at bounding box center [360, 70] width 264 height 21
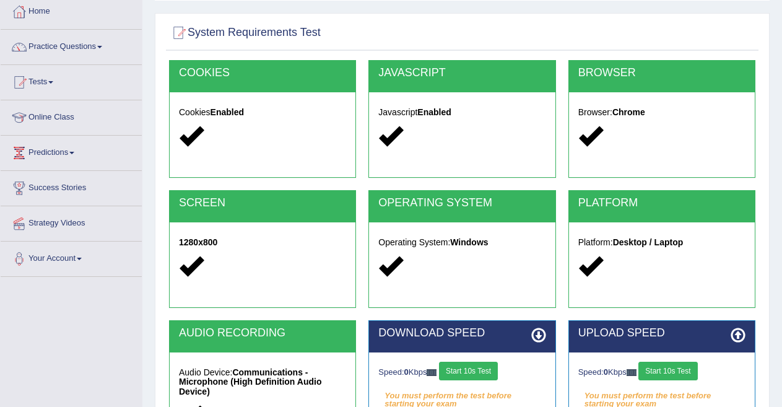
scroll to position [202, 0]
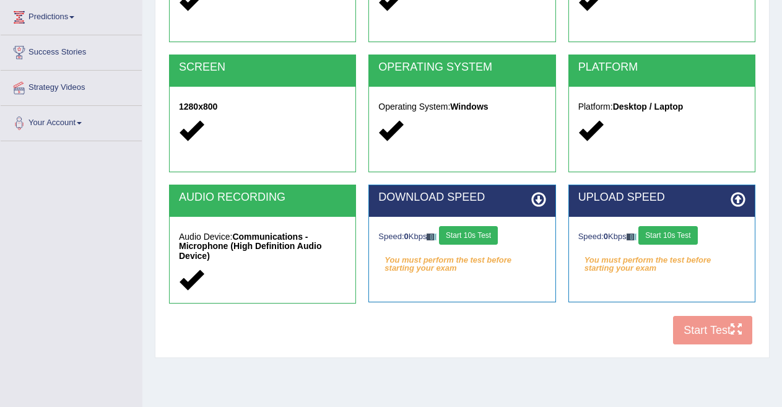
click at [485, 238] on button "Start 10s Test" at bounding box center [468, 235] width 59 height 19
click at [685, 232] on button "Start 10s Test" at bounding box center [667, 235] width 59 height 19
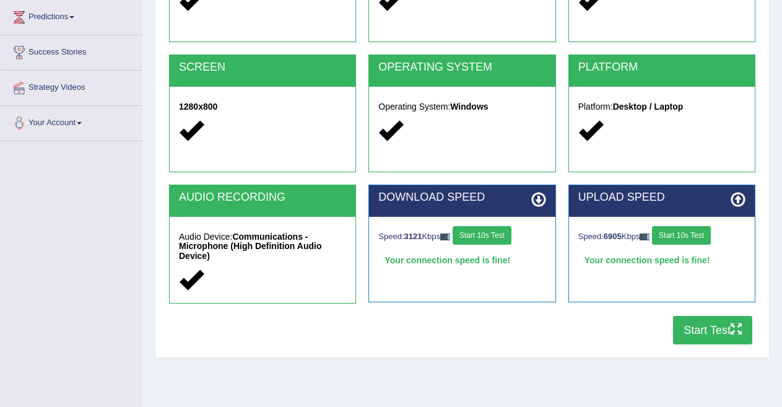
click at [700, 327] on button "Start Test" at bounding box center [712, 330] width 79 height 28
